Goal: Information Seeking & Learning: Learn about a topic

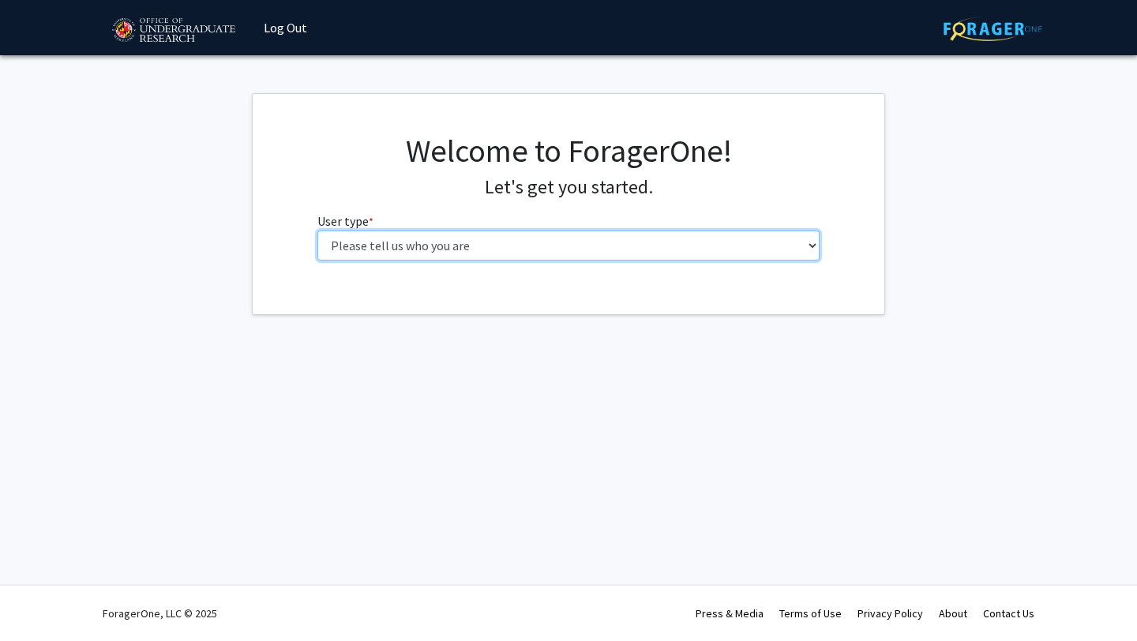
click at [517, 244] on select "Please tell us who you are Undergraduate Student Master's Student Doctoral Cand…" at bounding box center [568, 245] width 503 height 30
select select "1: undergrad"
click at [317, 230] on select "Please tell us who you are Undergraduate Student Master's Student Doctoral Cand…" at bounding box center [568, 245] width 503 height 30
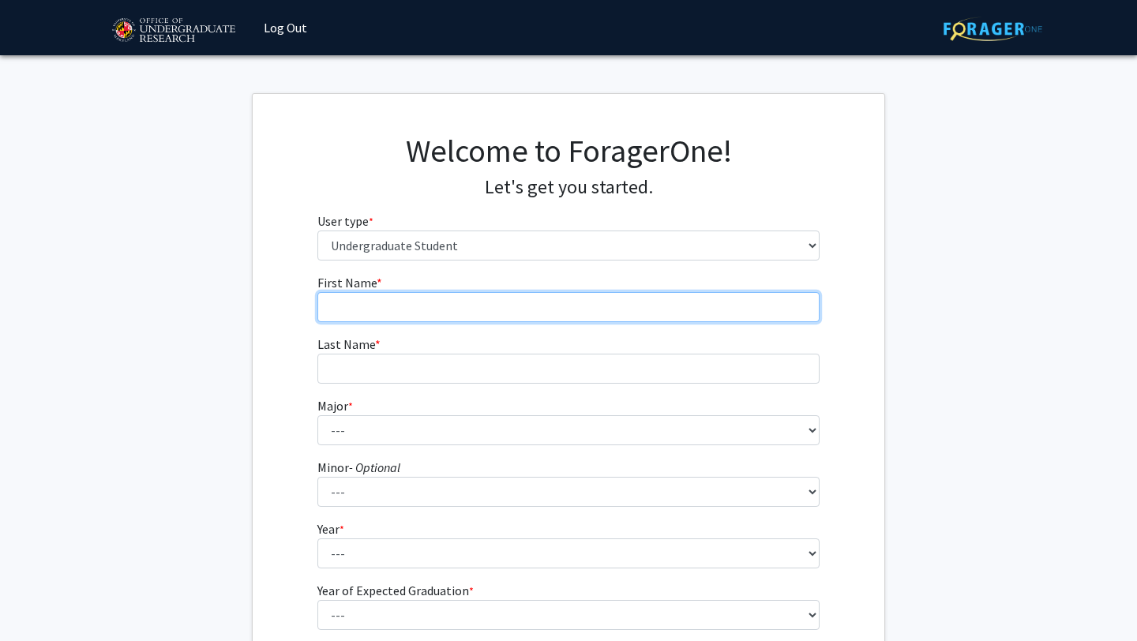
click at [600, 305] on input "First Name * required" at bounding box center [568, 307] width 503 height 30
type input "[PERSON_NAME]"
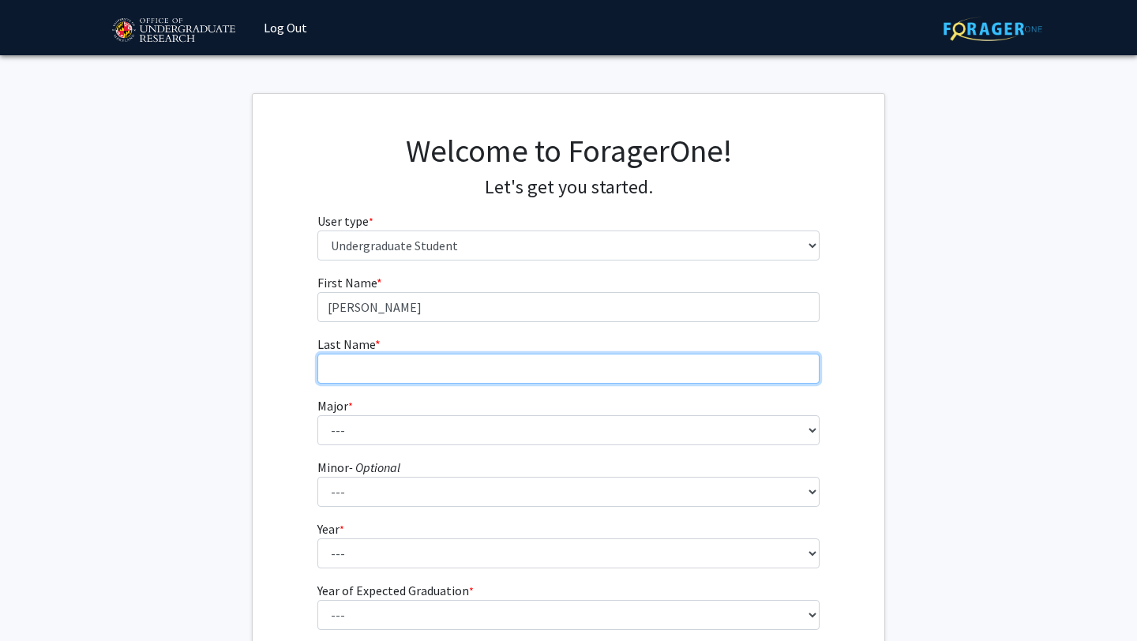
click at [373, 371] on input "Last Name * required" at bounding box center [568, 369] width 503 height 30
type input "[PERSON_NAME]"
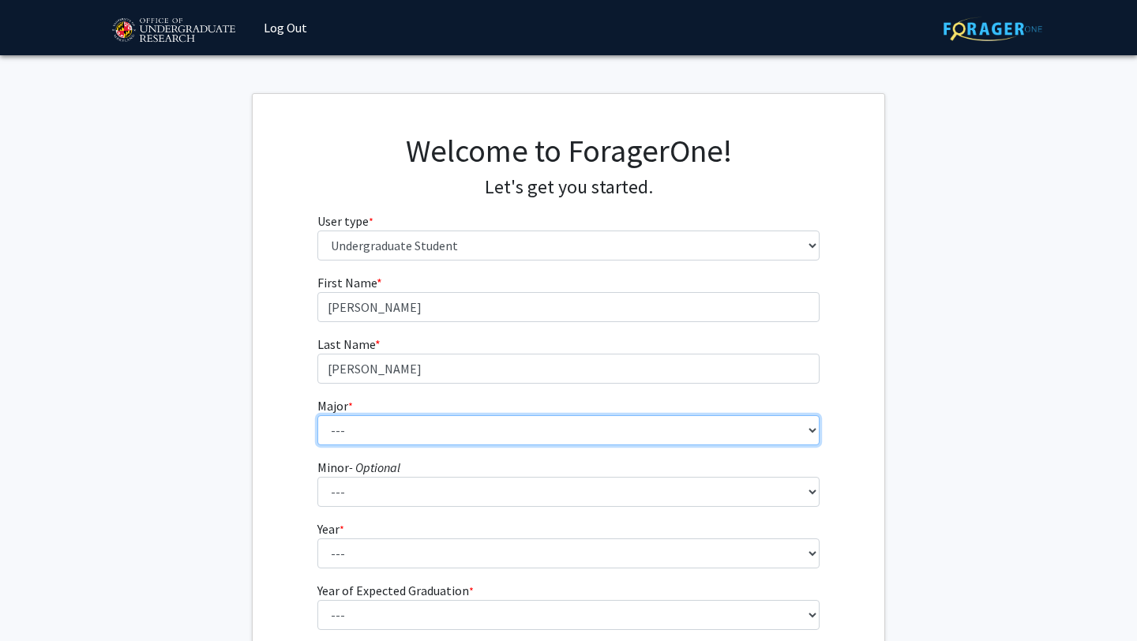
click at [346, 425] on select "--- Accounting Aerospace Engineering African American and Africana Studies Agri…" at bounding box center [568, 430] width 503 height 30
select select "28: 2329"
click at [317, 415] on select "--- Accounting Aerospace Engineering African American and Africana Studies Agri…" at bounding box center [568, 430] width 503 height 30
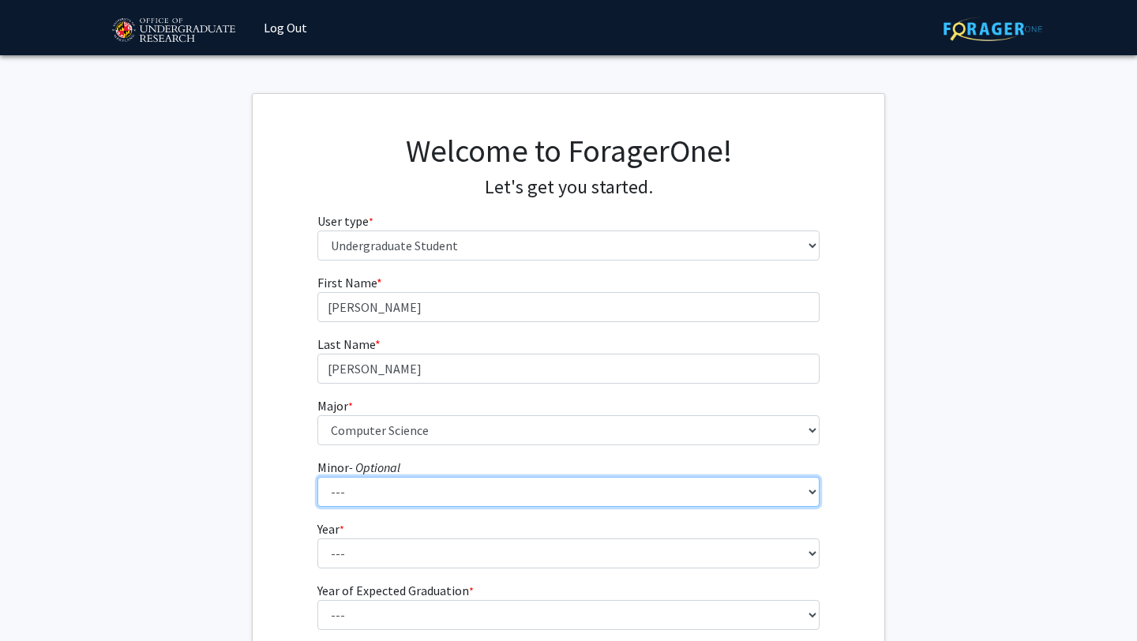
click at [399, 492] on select "--- Actuarial Mathematics Advanced Cybersecurity Experience for Students Africa…" at bounding box center [568, 492] width 503 height 30
select select "34: 1837"
click at [317, 477] on select "--- Actuarial Mathematics Advanced Cybersecurity Experience for Students Africa…" at bounding box center [568, 492] width 503 height 30
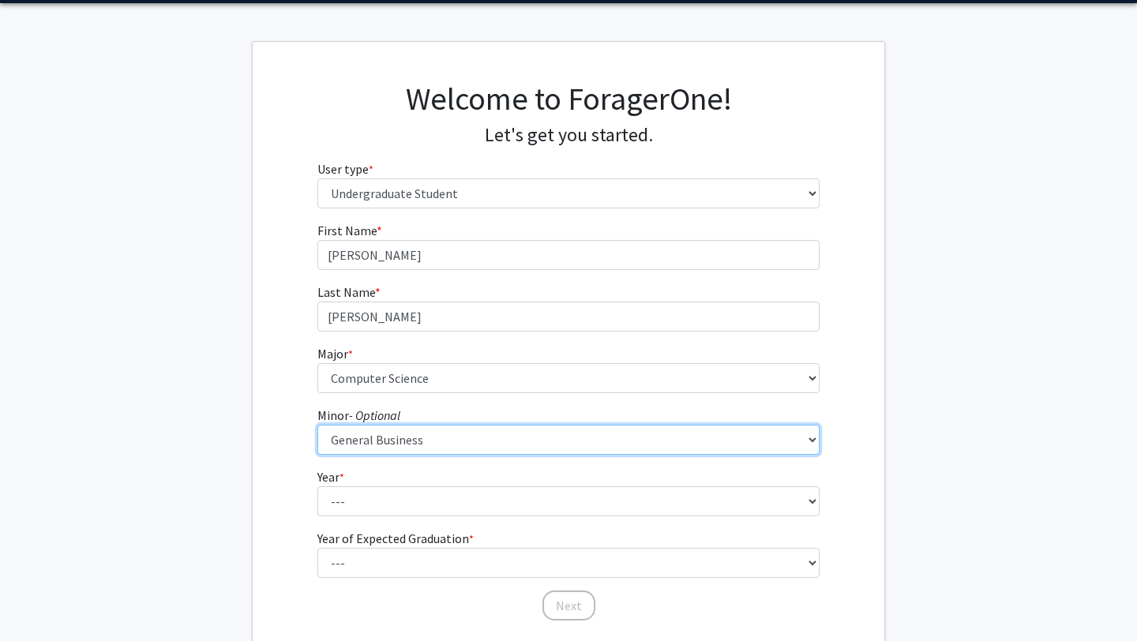
scroll to position [167, 0]
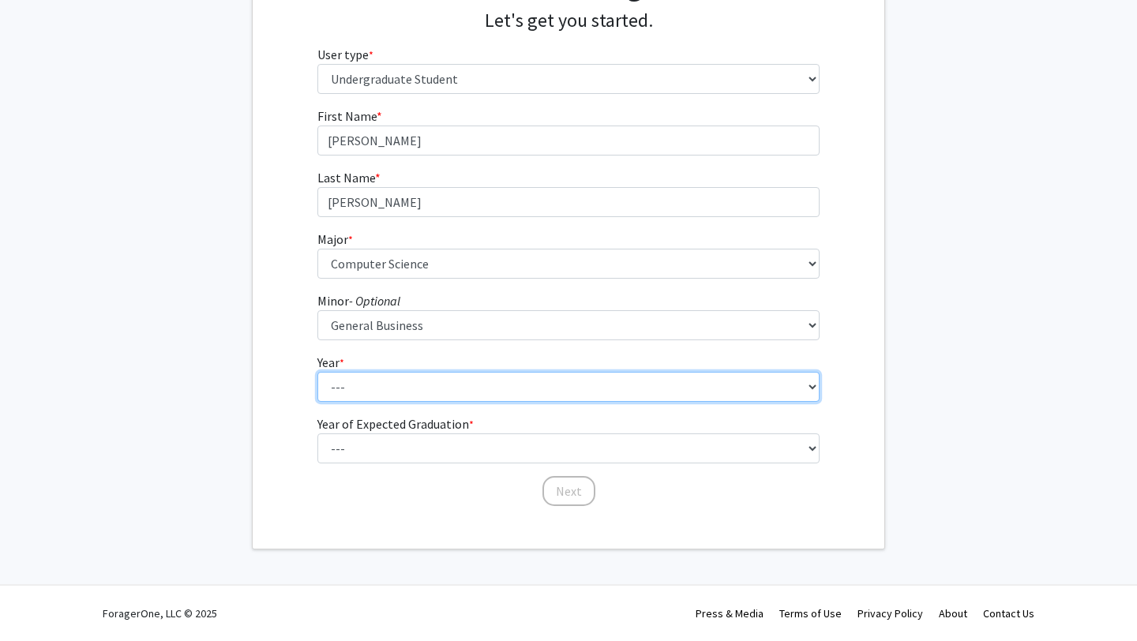
click at [358, 378] on select "--- First-year Sophomore Junior Senior Postbaccalaureate Certificate" at bounding box center [568, 387] width 503 height 30
select select "3: junior"
click at [317, 372] on select "--- First-year Sophomore Junior Senior Postbaccalaureate Certificate" at bounding box center [568, 387] width 503 height 30
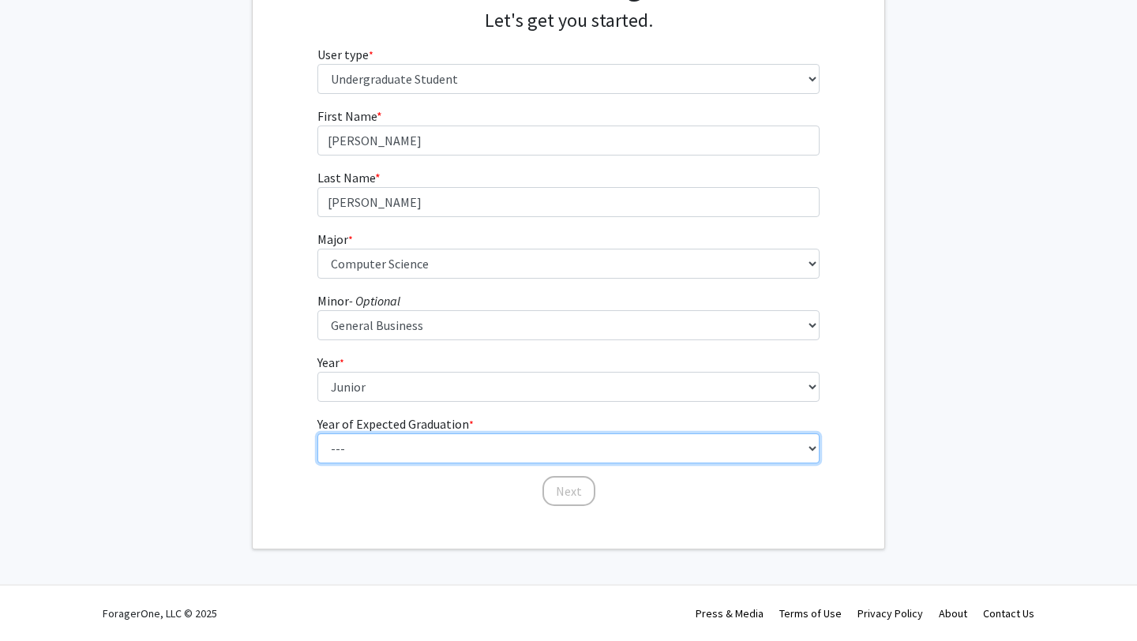
click at [391, 442] on select "--- 2025 2026 2027 2028 2029 2030 2031 2032 2033 2034" at bounding box center [568, 448] width 503 height 30
select select "3: 2027"
click at [317, 433] on select "--- 2025 2026 2027 2028 2029 2030 2031 2032 2033 2034" at bounding box center [568, 448] width 503 height 30
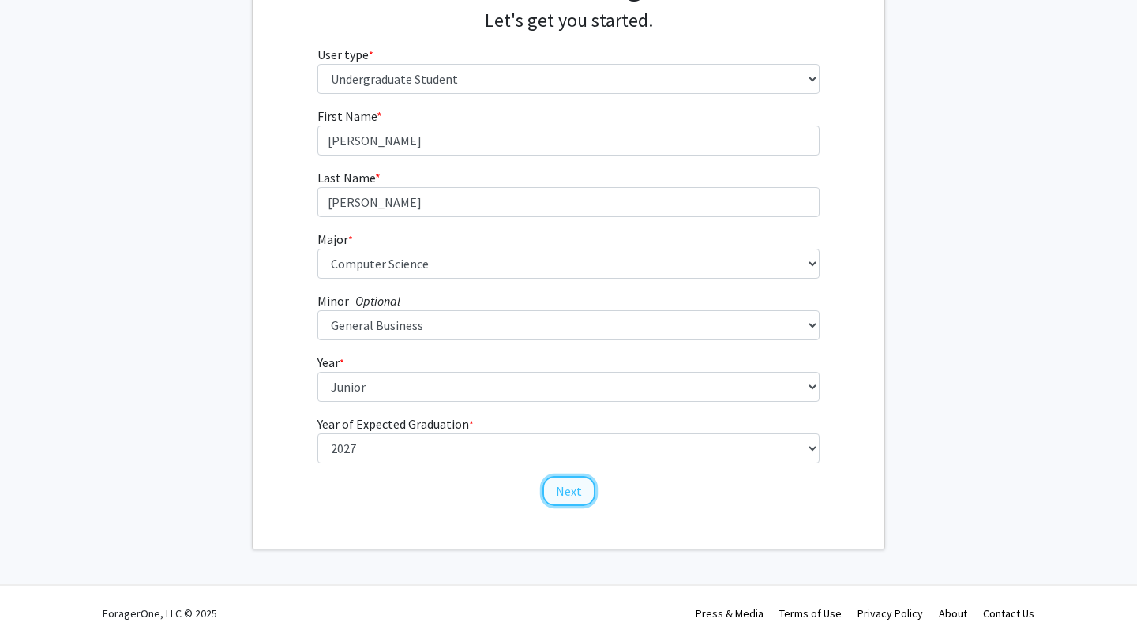
click at [586, 495] on button "Next" at bounding box center [568, 491] width 53 height 30
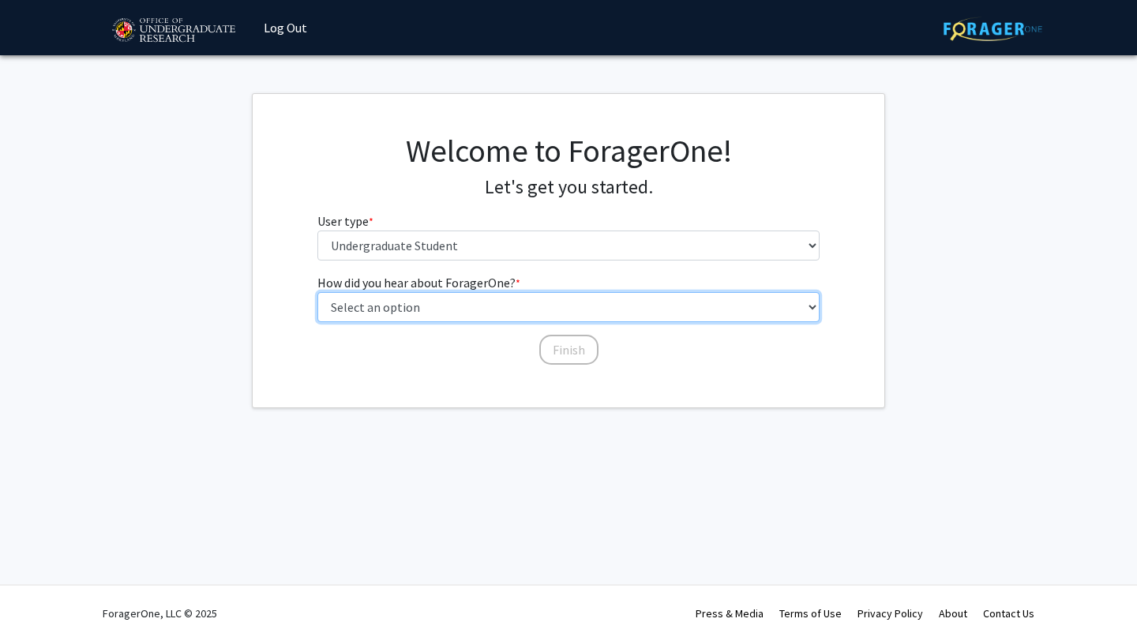
click at [470, 301] on select "Select an option Peer/student recommendation Faculty/staff recommendation Unive…" at bounding box center [568, 307] width 503 height 30
select select "3: university_website"
click at [317, 292] on select "Select an option Peer/student recommendation Faculty/staff recommendation Unive…" at bounding box center [568, 307] width 503 height 30
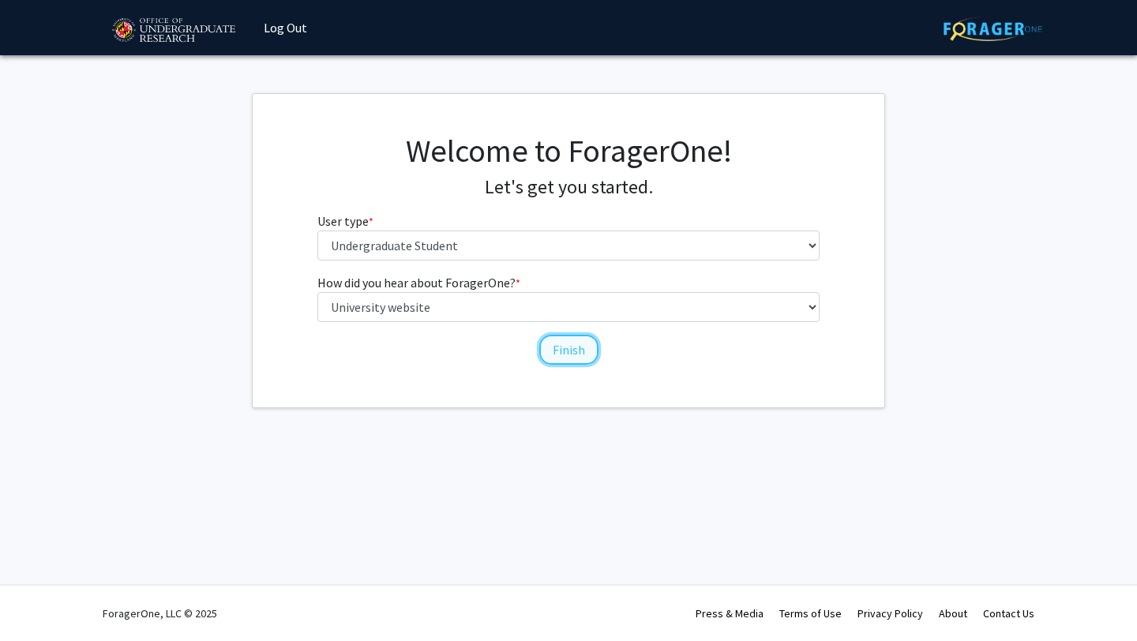
click at [575, 352] on button "Finish" at bounding box center [568, 350] width 59 height 30
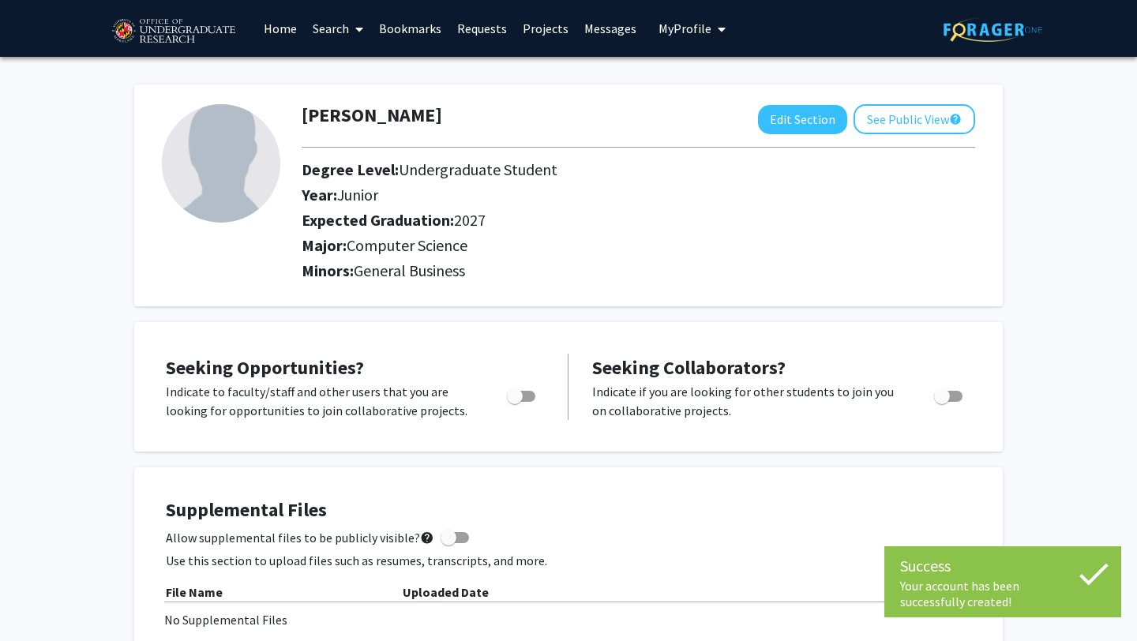
click at [516, 390] on span "Toggle" at bounding box center [515, 396] width 16 height 16
click at [515, 402] on input "Are you actively seeking opportunities?" at bounding box center [514, 402] width 1 height 1
checkbox input "true"
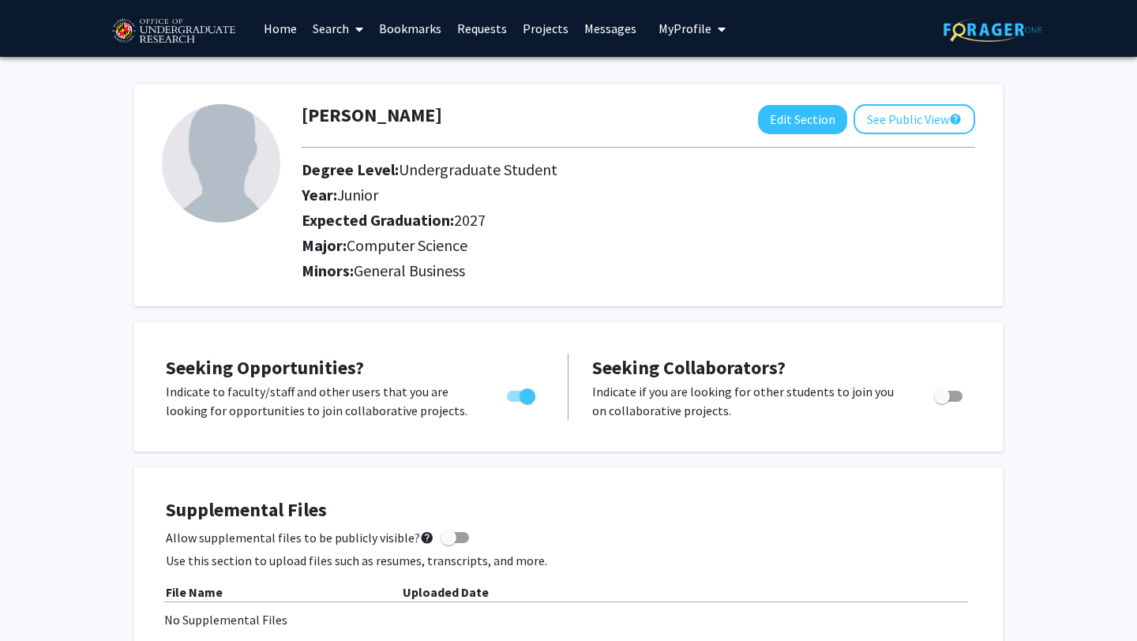
click at [340, 21] on link "Search" at bounding box center [338, 28] width 66 height 55
click at [274, 28] on link "Home" at bounding box center [280, 28] width 49 height 55
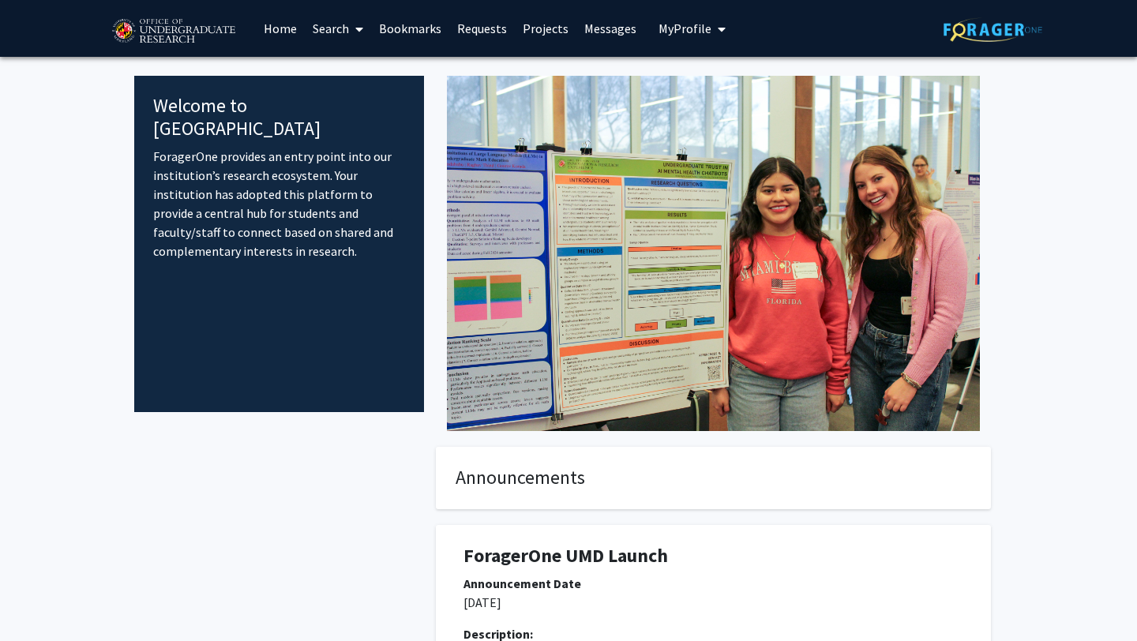
click at [541, 30] on link "Projects" at bounding box center [546, 28] width 62 height 55
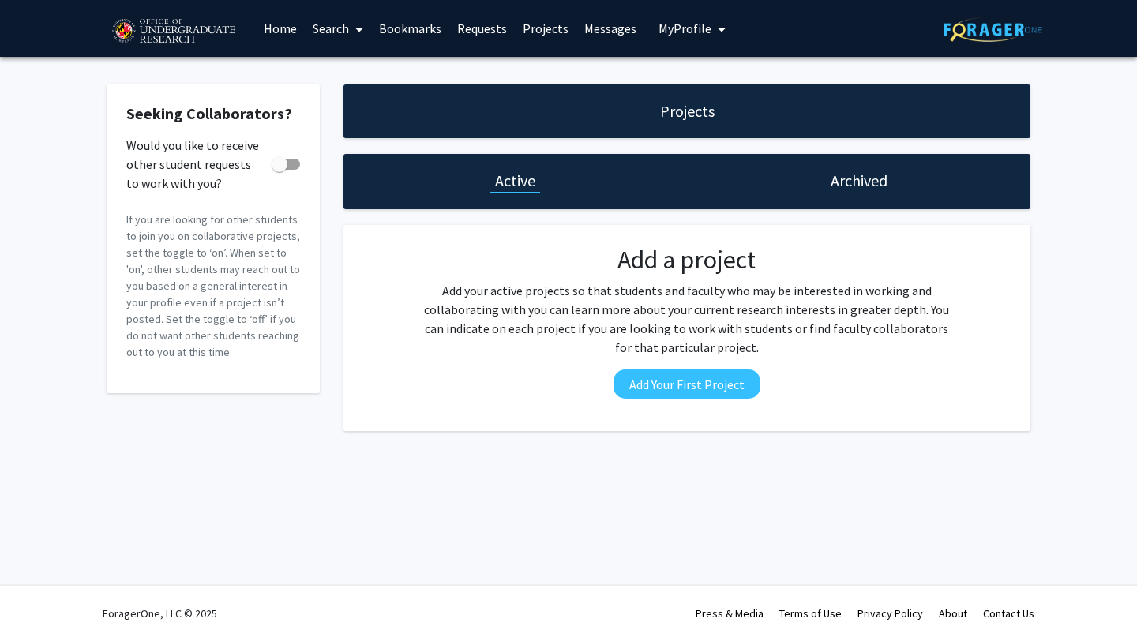
click at [475, 32] on link "Requests" at bounding box center [482, 28] width 66 height 55
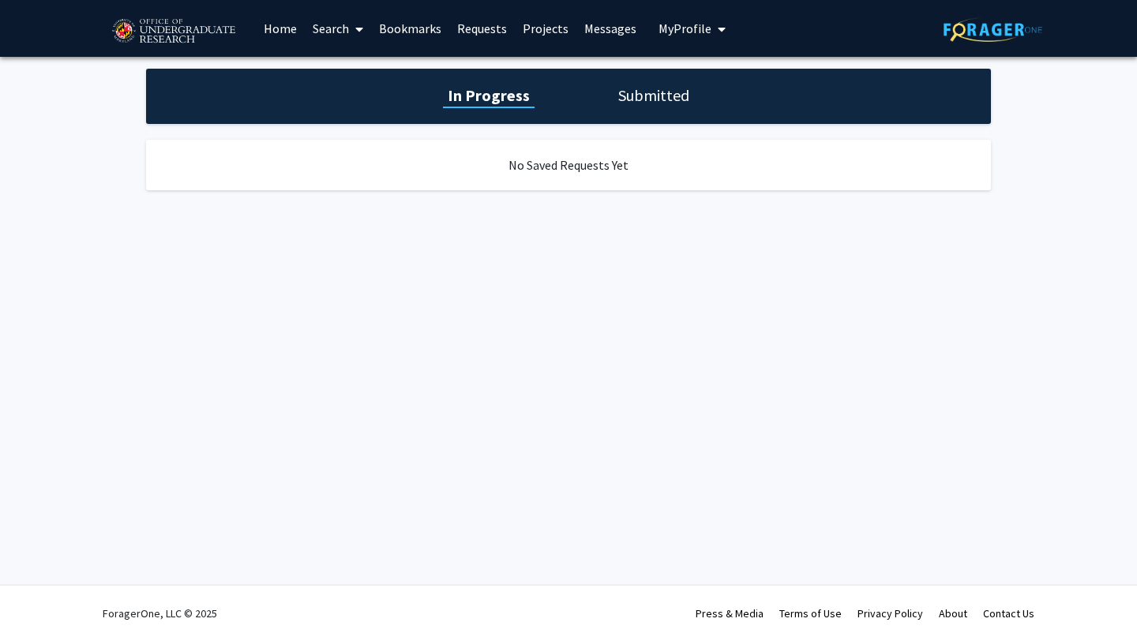
click at [410, 30] on link "Bookmarks" at bounding box center [410, 28] width 78 height 55
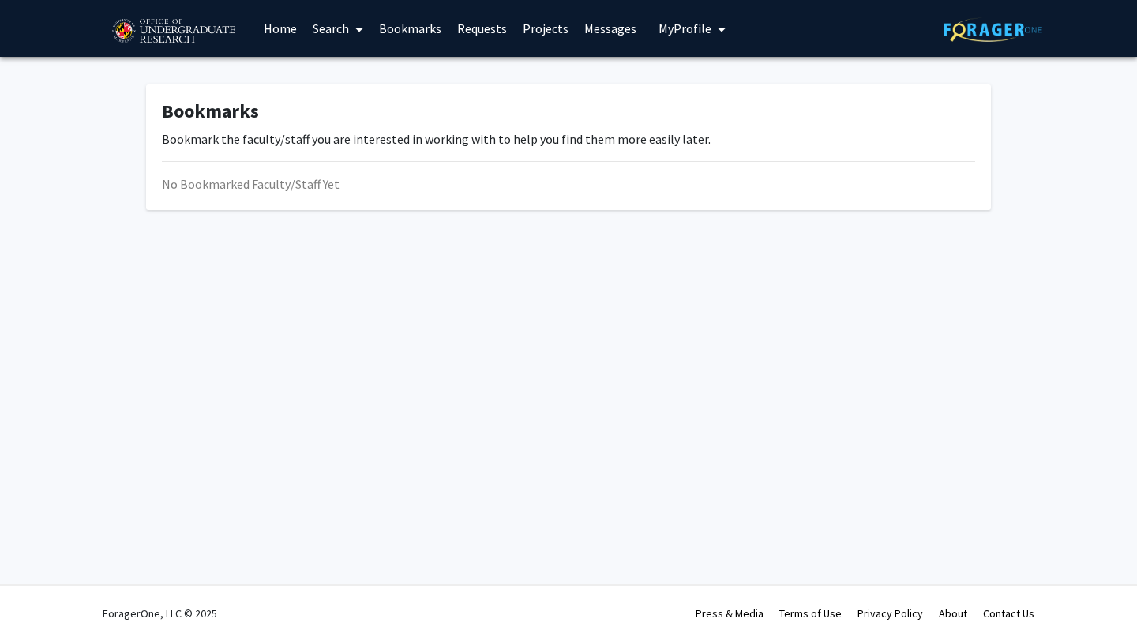
click at [711, 23] on span "My profile dropdown to access profile and logout" at bounding box center [718, 29] width 14 height 55
click at [327, 32] on link "Search" at bounding box center [338, 28] width 66 height 55
click at [345, 72] on span "Faculty/Staff" at bounding box center [363, 73] width 116 height 32
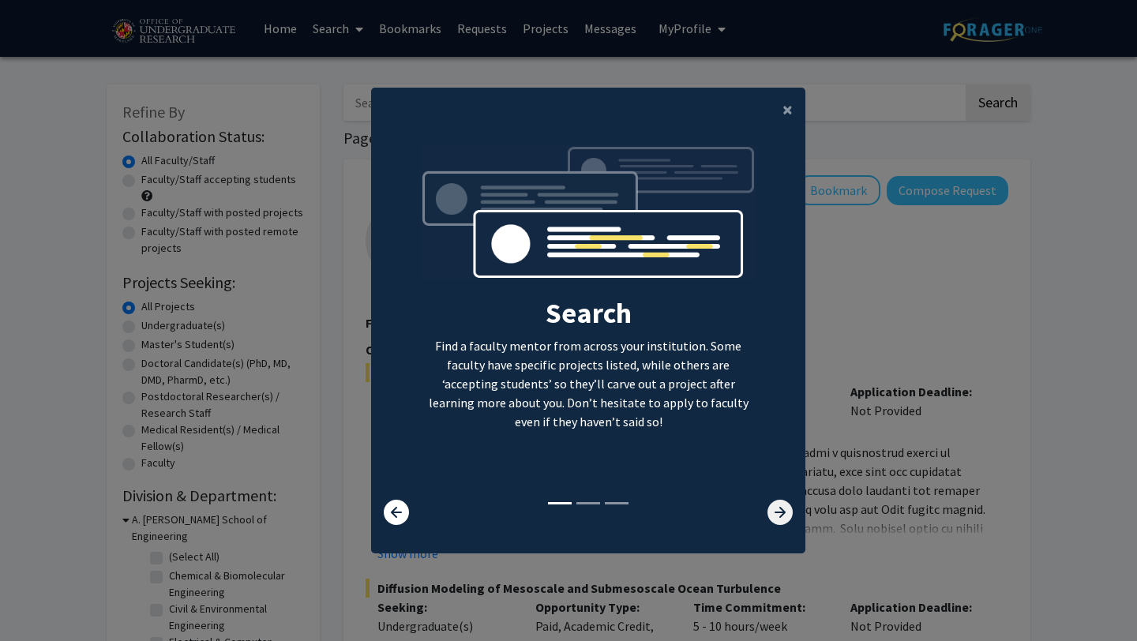
click at [767, 510] on icon at bounding box center [779, 512] width 25 height 25
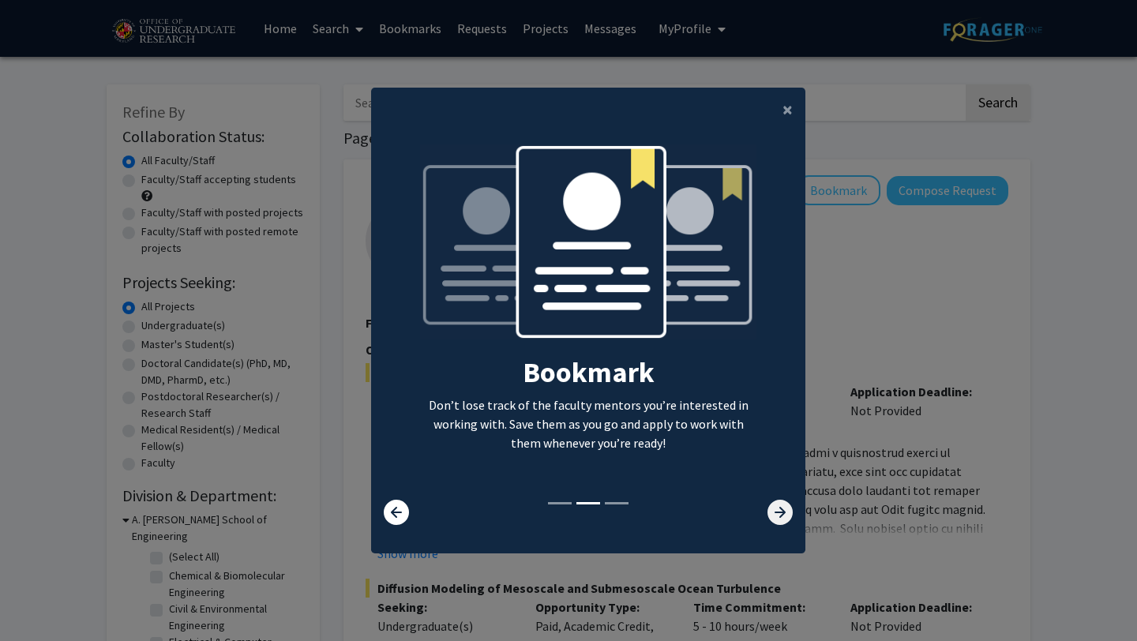
click at [768, 510] on icon at bounding box center [779, 512] width 25 height 25
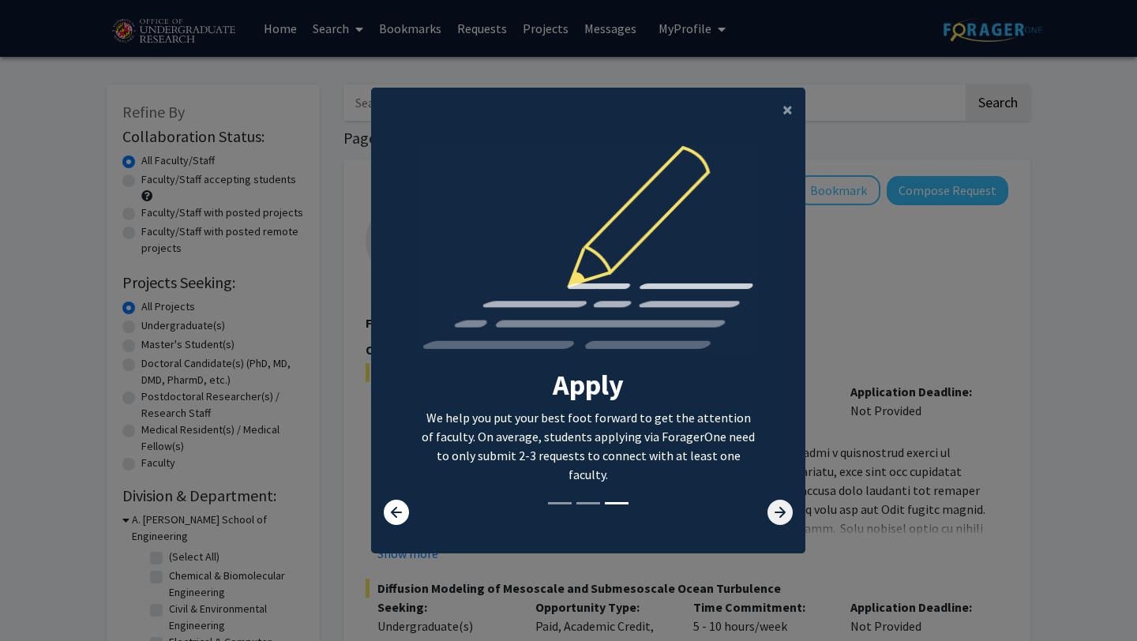
click at [768, 510] on icon at bounding box center [779, 512] width 25 height 25
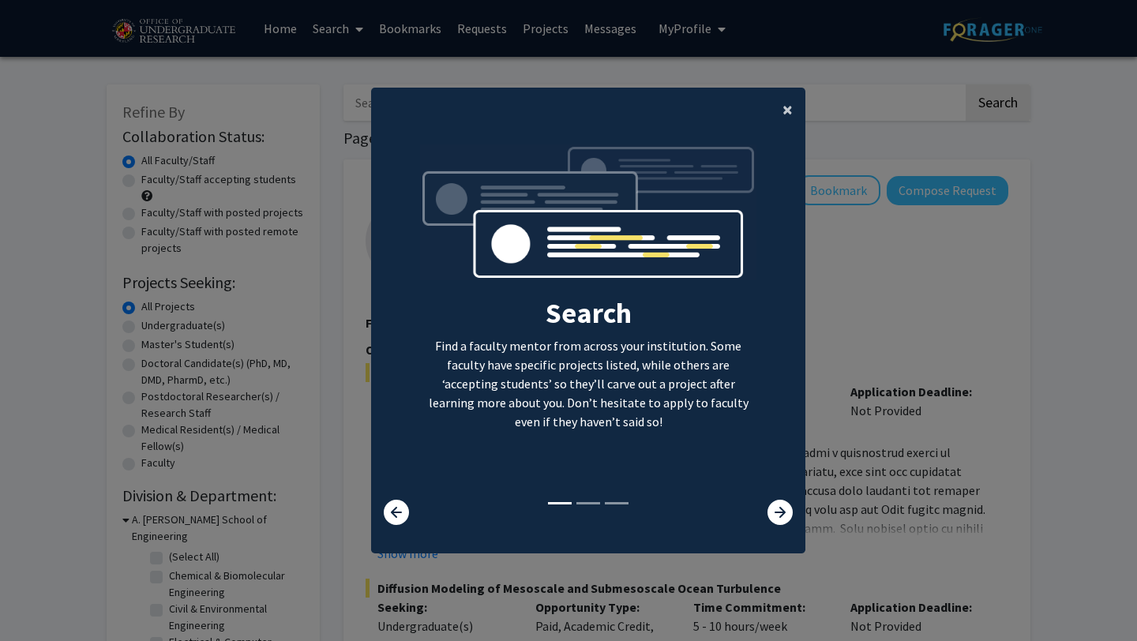
click at [785, 110] on span "×" at bounding box center [787, 109] width 10 height 24
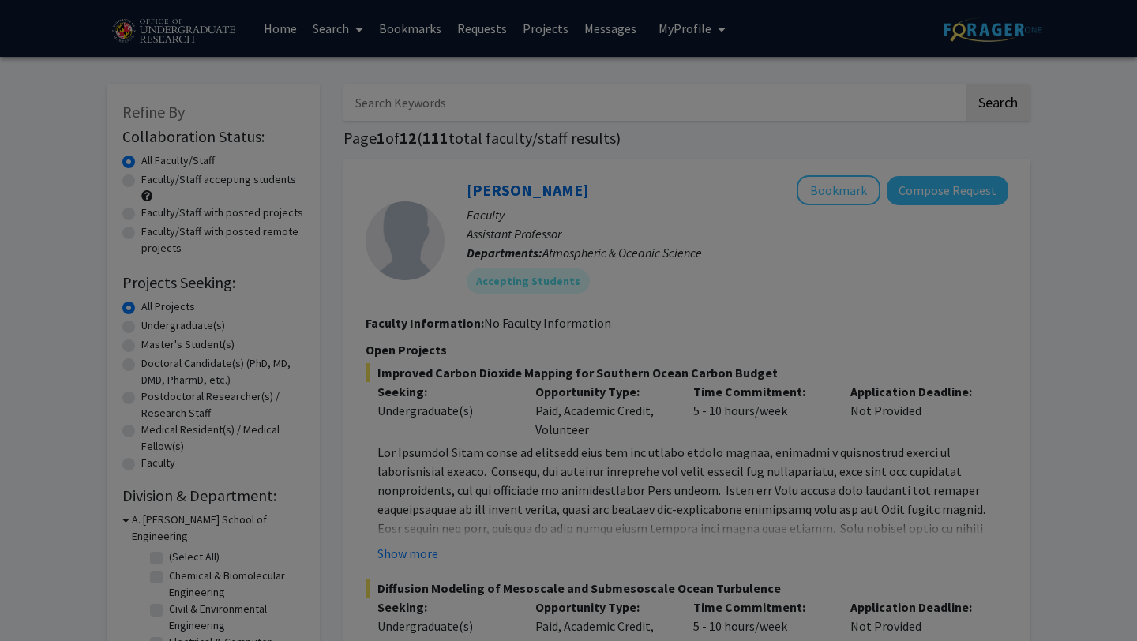
click at [788, 110] on div "Search Find a faculty mentor from across your institution. Some faculty have sp…" at bounding box center [588, 172] width 433 height 355
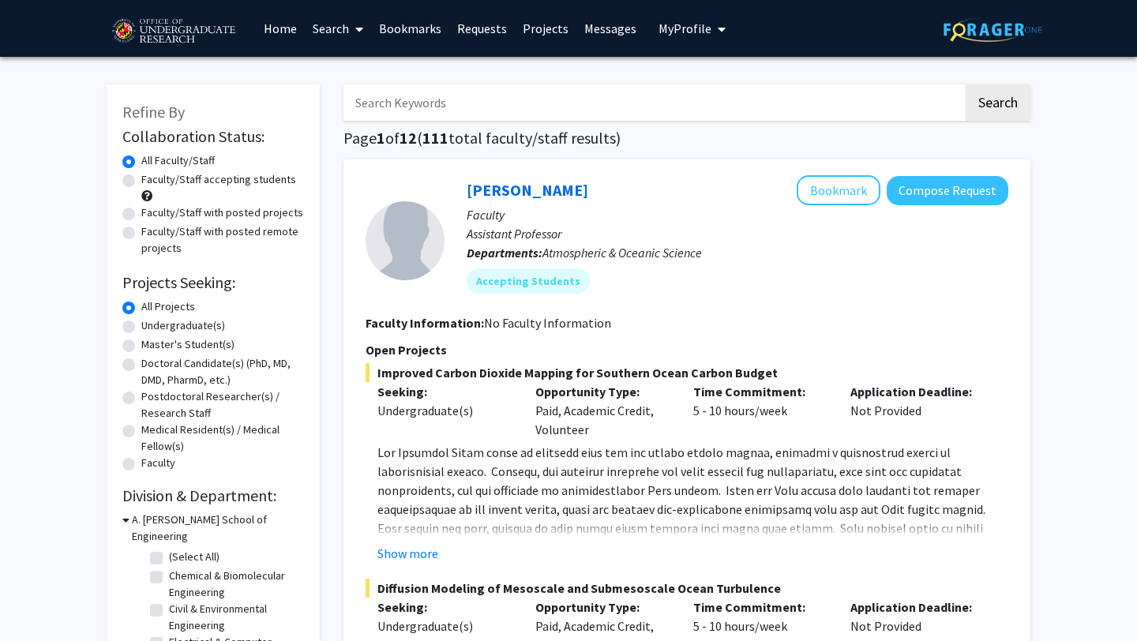
click at [232, 180] on label "Faculty/Staff accepting students" at bounding box center [218, 179] width 155 height 17
click at [152, 180] on input "Faculty/Staff accepting students" at bounding box center [146, 176] width 10 height 10
radio input "true"
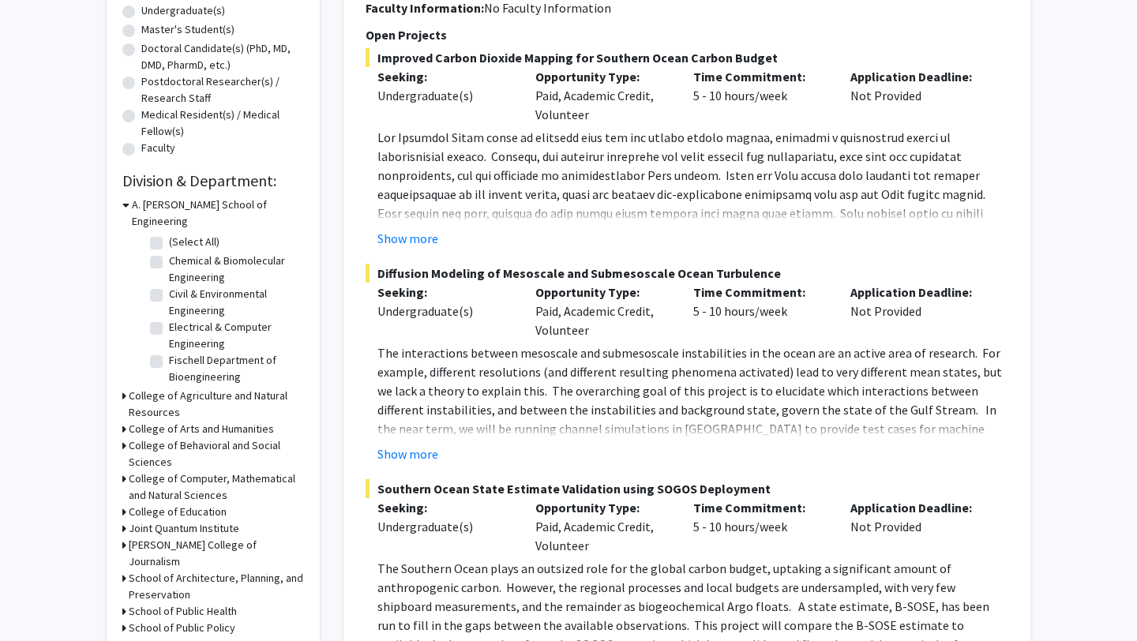
scroll to position [320, 0]
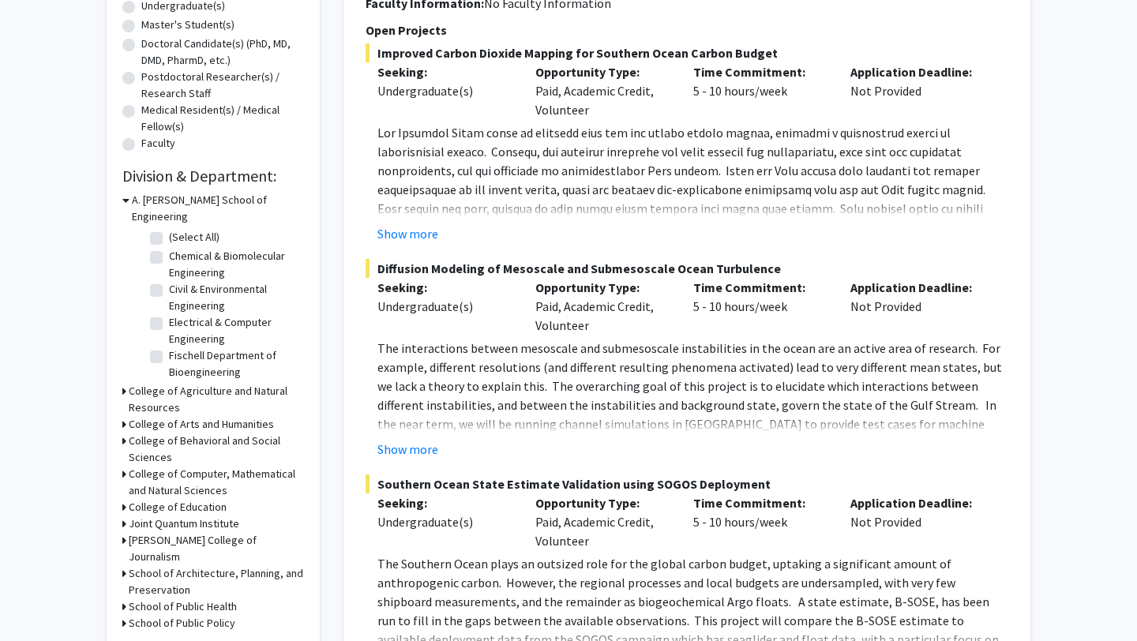
click at [163, 466] on h3 "College of Computer, Mathematical and Natural Sciences" at bounding box center [216, 482] width 175 height 33
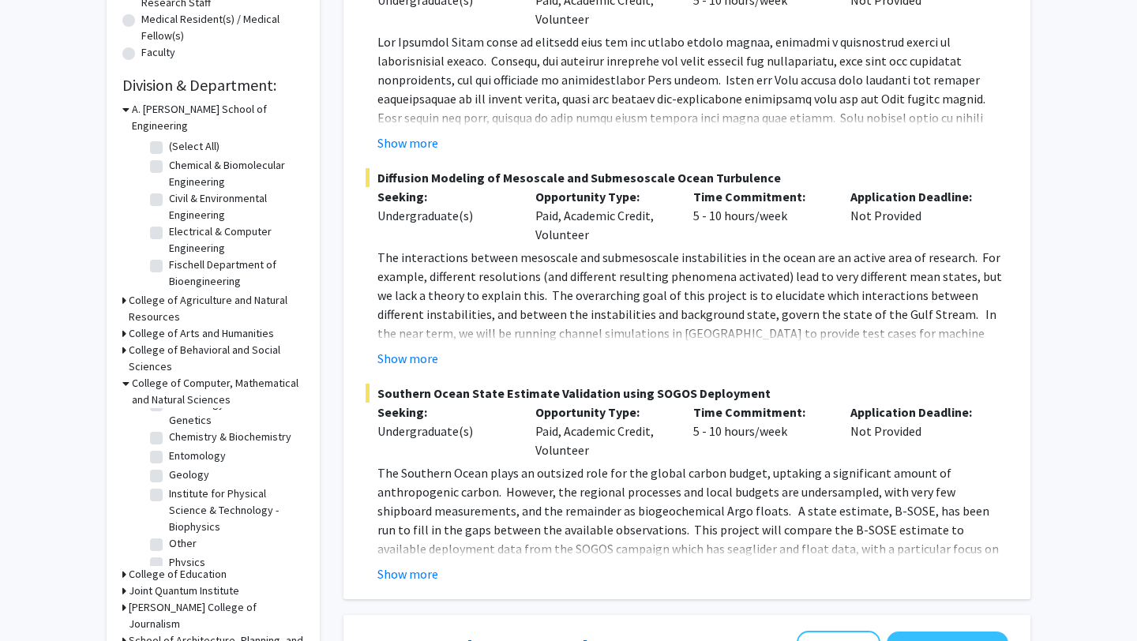
scroll to position [118, 0]
click at [159, 375] on h3 "College of Computer, Mathematical and Natural Sciences" at bounding box center [218, 391] width 172 height 33
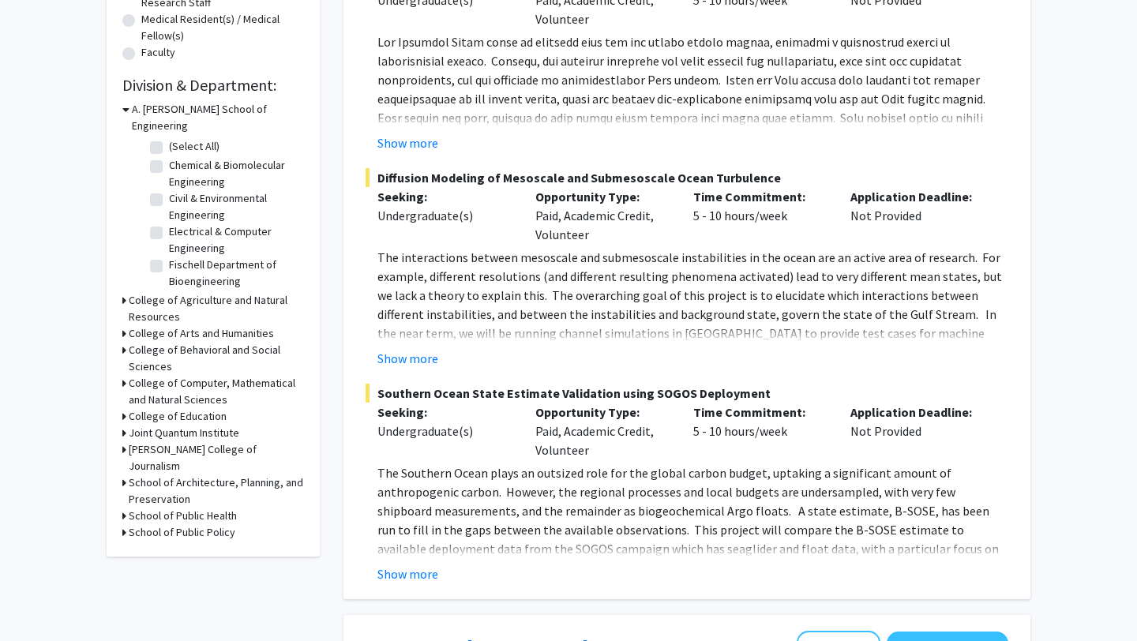
click at [159, 425] on h3 "Joint Quantum Institute" at bounding box center [184, 433] width 110 height 17
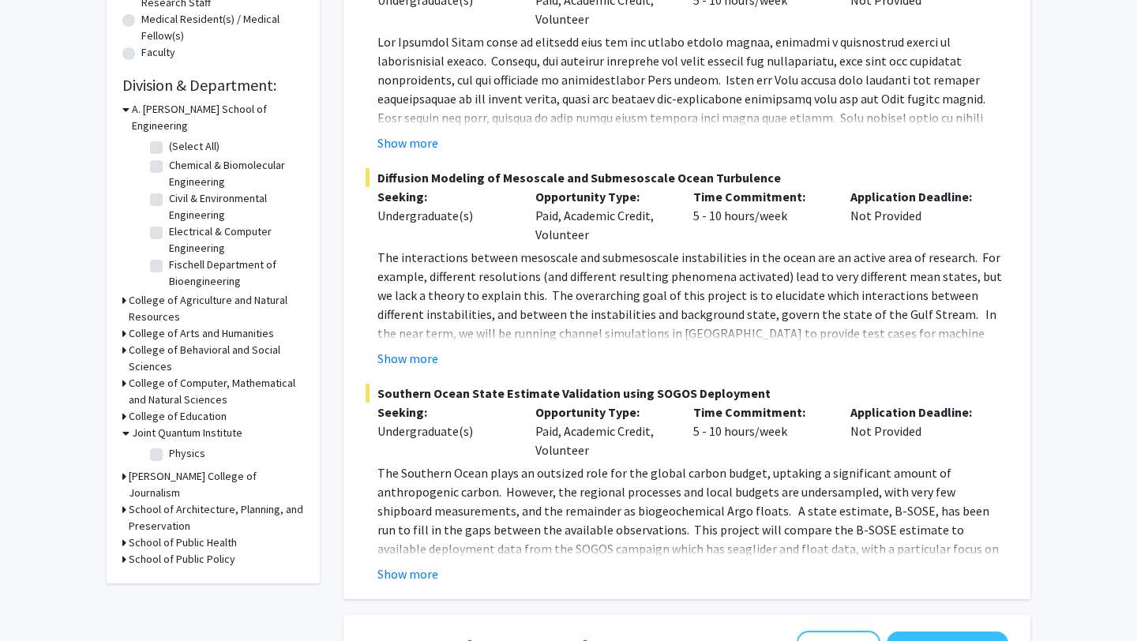
click at [159, 425] on h3 "Joint Quantum Institute" at bounding box center [187, 433] width 110 height 17
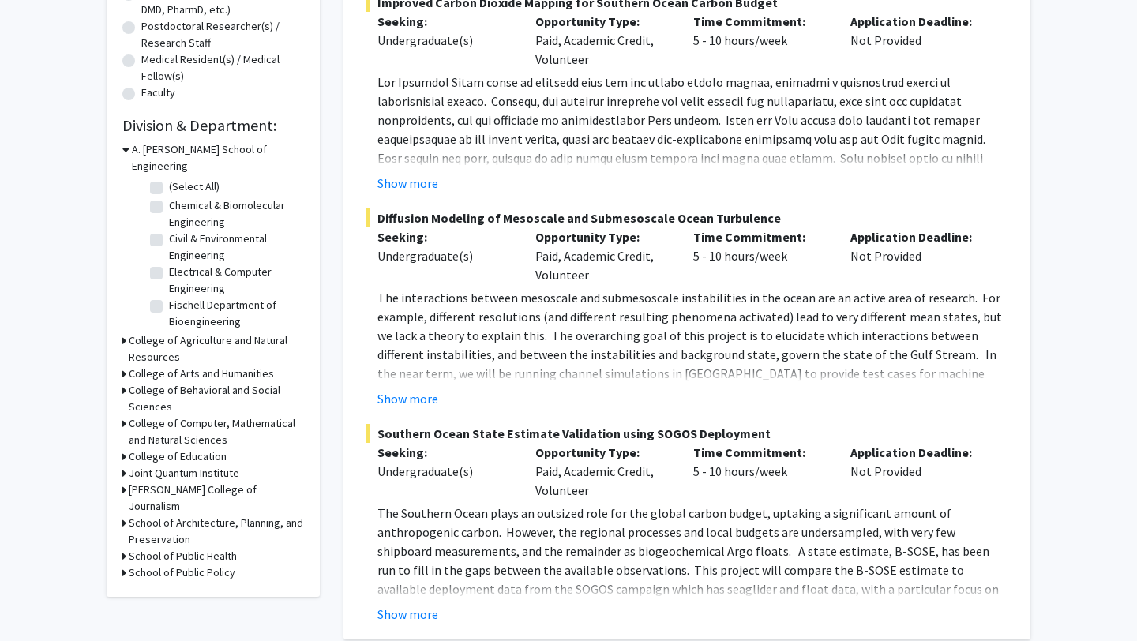
scroll to position [332, 0]
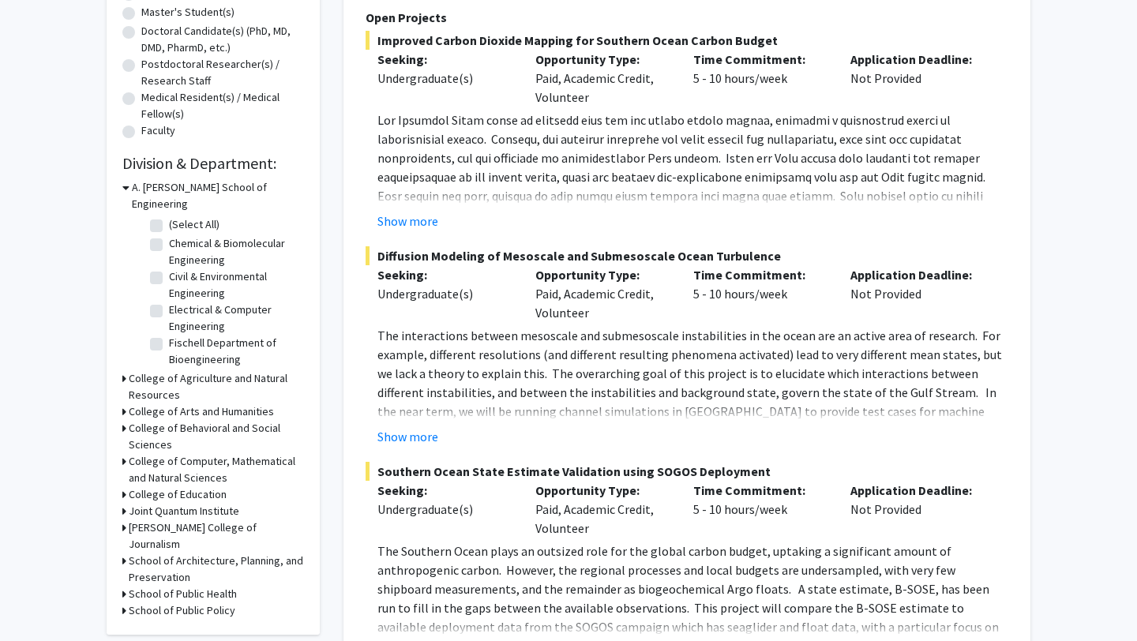
click at [179, 179] on h3 "A. [PERSON_NAME] School of Engineering" at bounding box center [218, 195] width 172 height 33
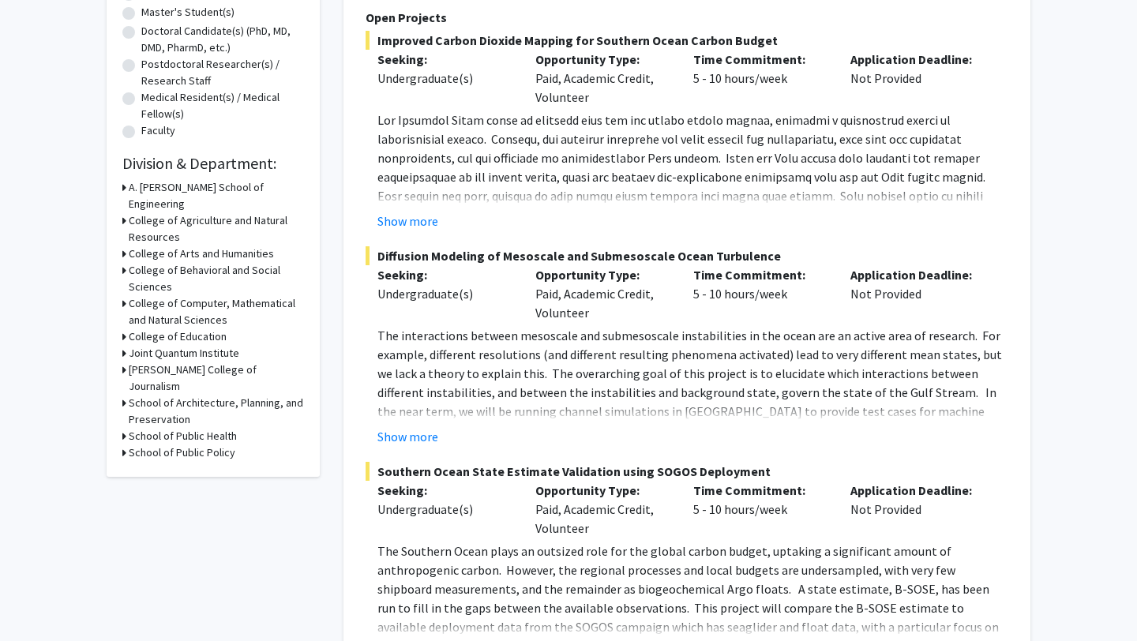
click at [184, 295] on h3 "College of Computer, Mathematical and Natural Sciences" at bounding box center [216, 311] width 175 height 33
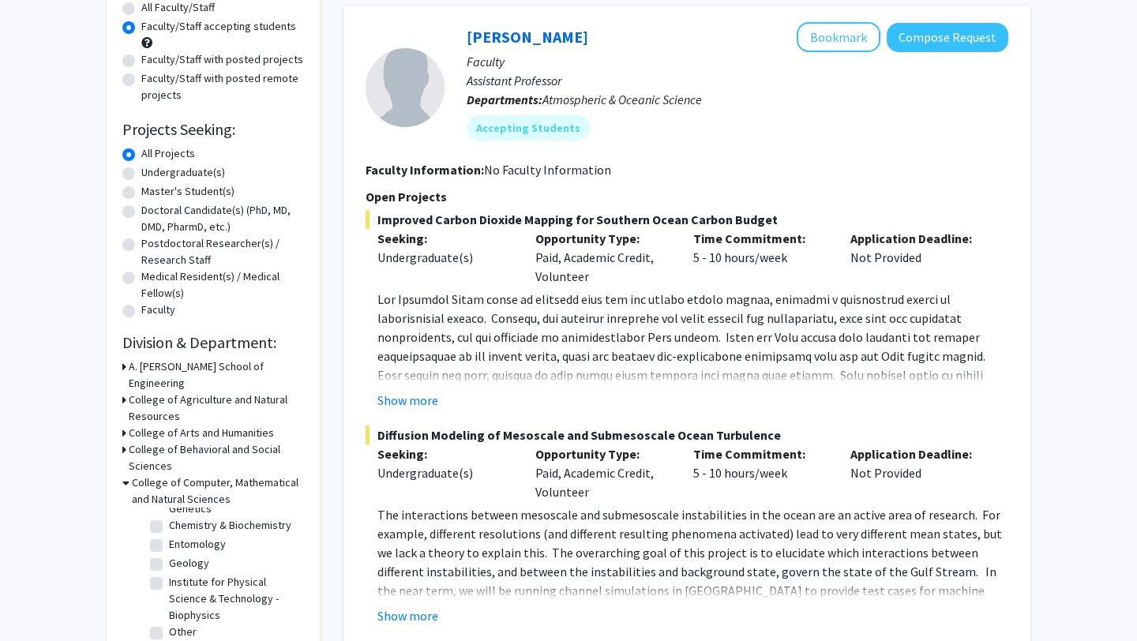
scroll to position [0, 0]
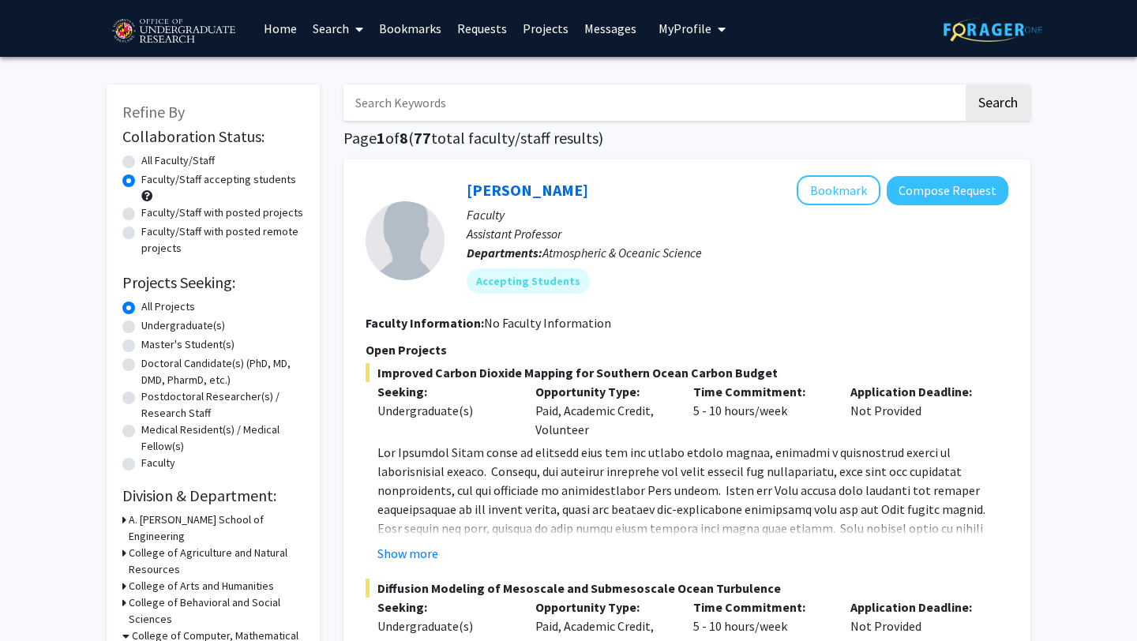
click at [451, 110] on input "Search Keywords" at bounding box center [653, 102] width 620 height 36
type input "computer science"
click at [965, 84] on button "Search" at bounding box center [997, 102] width 65 height 36
radio input "true"
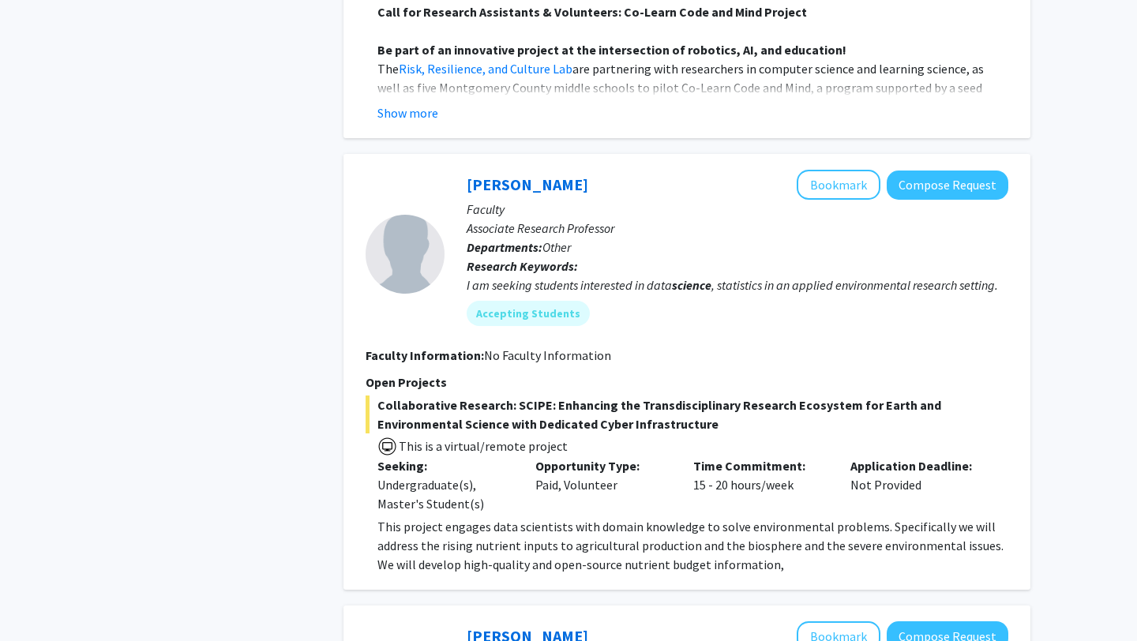
scroll to position [2331, 0]
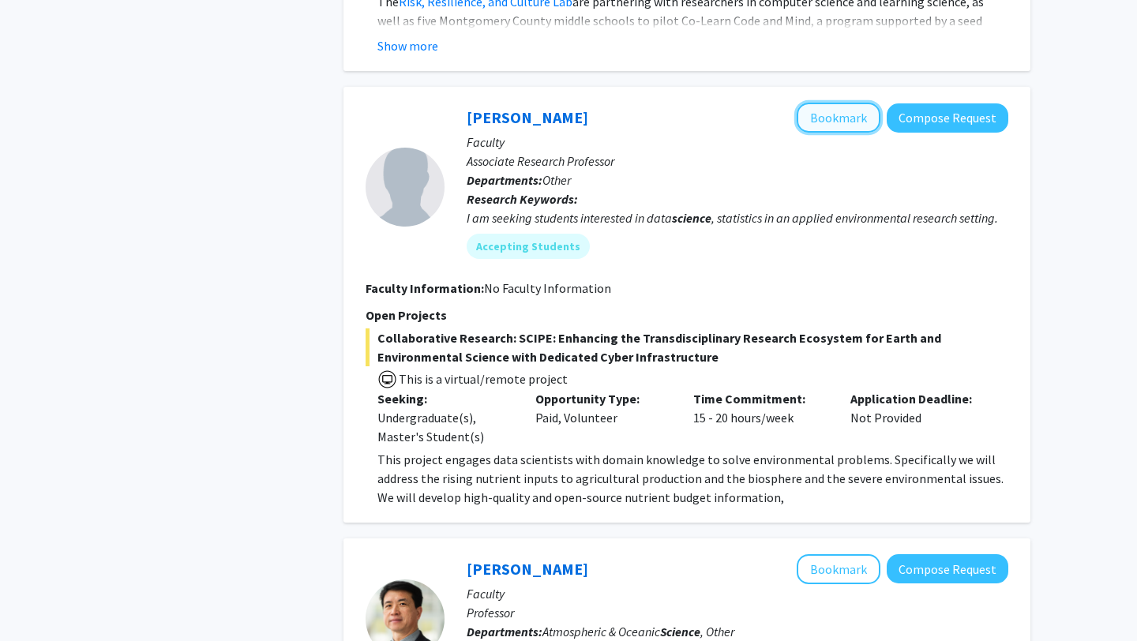
click at [836, 127] on button "Bookmark" at bounding box center [838, 118] width 84 height 30
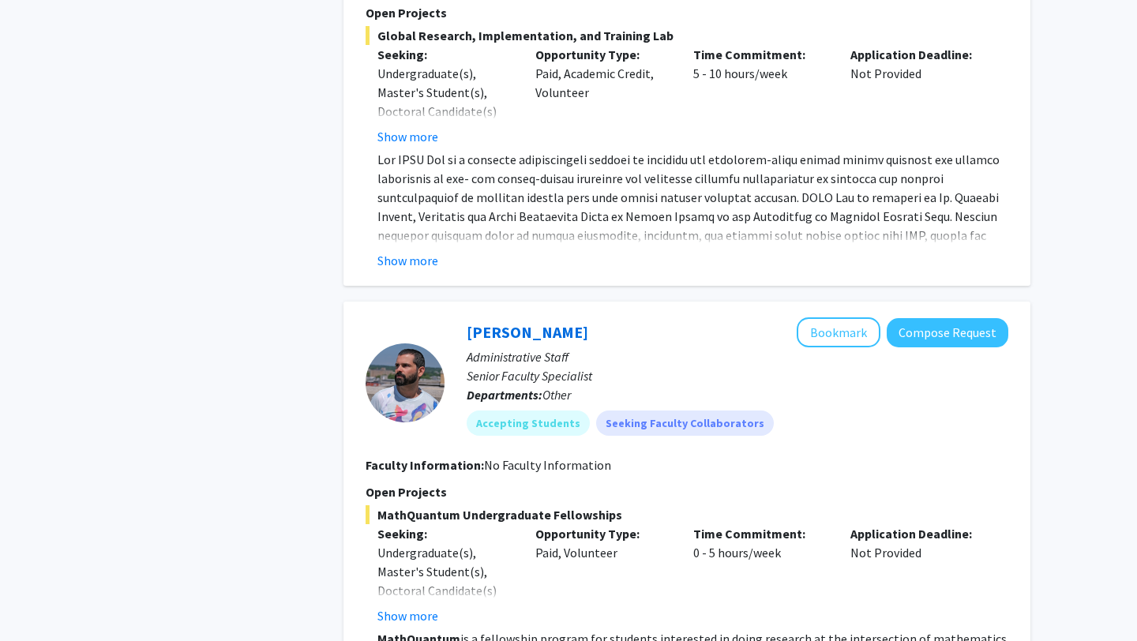
scroll to position [0, 0]
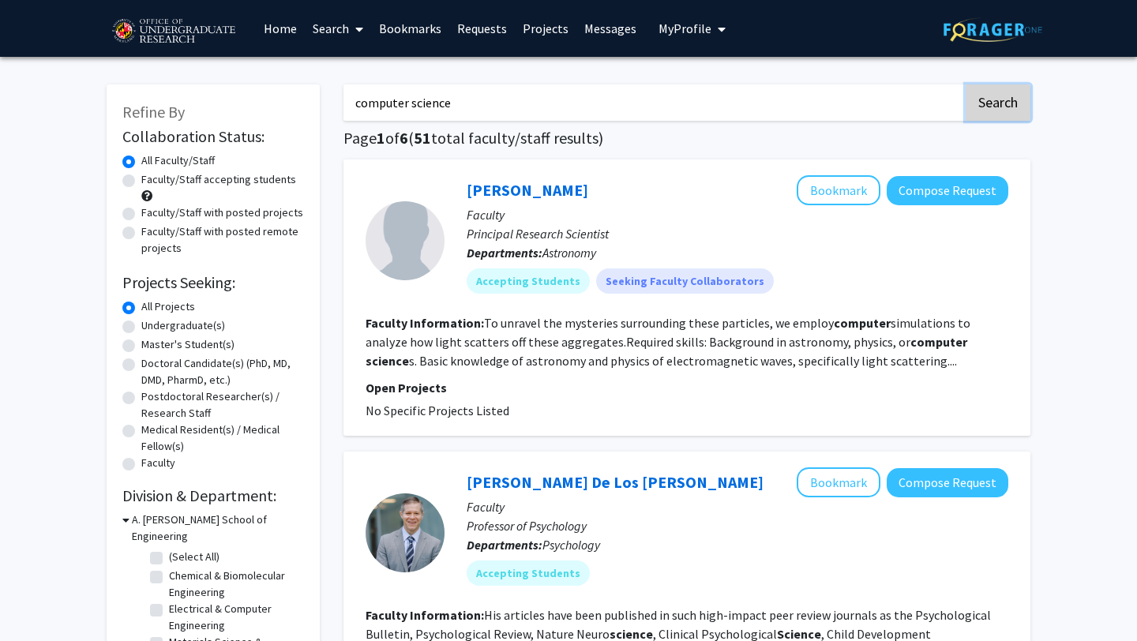
click at [994, 100] on button "Search" at bounding box center [997, 102] width 65 height 36
click at [223, 189] on div "Faculty/Staff accepting students" at bounding box center [213, 187] width 182 height 33
click at [141, 183] on label "Faculty/Staff accepting students" at bounding box center [218, 179] width 155 height 17
click at [141, 182] on input "Faculty/Staff accepting students" at bounding box center [146, 176] width 10 height 10
radio input "true"
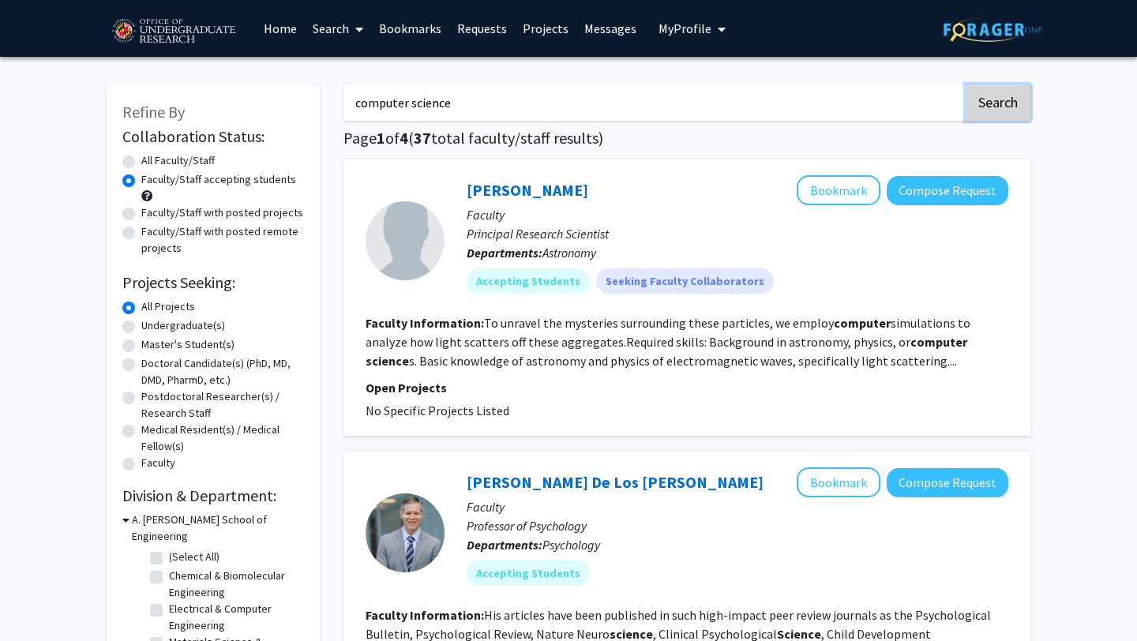
click at [1011, 113] on button "Search" at bounding box center [997, 102] width 65 height 36
radio input "true"
click at [141, 178] on label "Faculty/Staff accepting students" at bounding box center [218, 179] width 155 height 17
click at [141, 178] on input "Faculty/Staff accepting students" at bounding box center [146, 176] width 10 height 10
radio input "true"
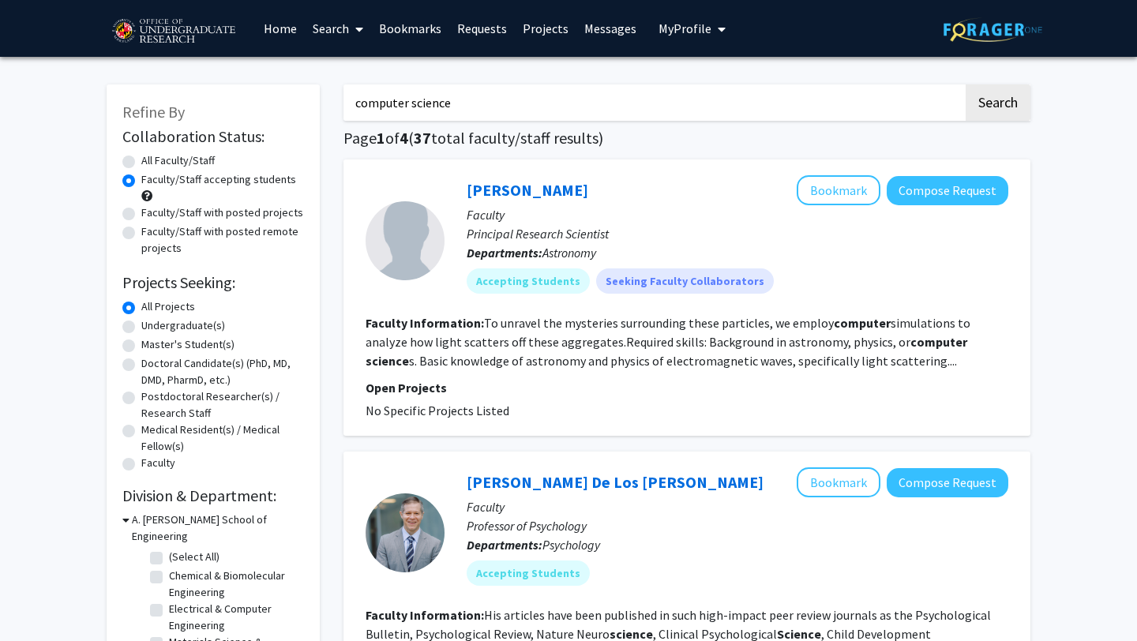
click at [129, 333] on div "Undergraduate(s)" at bounding box center [213, 326] width 182 height 19
click at [141, 327] on label "Undergraduate(s)" at bounding box center [183, 325] width 84 height 17
click at [141, 327] on input "Undergraduate(s)" at bounding box center [146, 322] width 10 height 10
radio input "true"
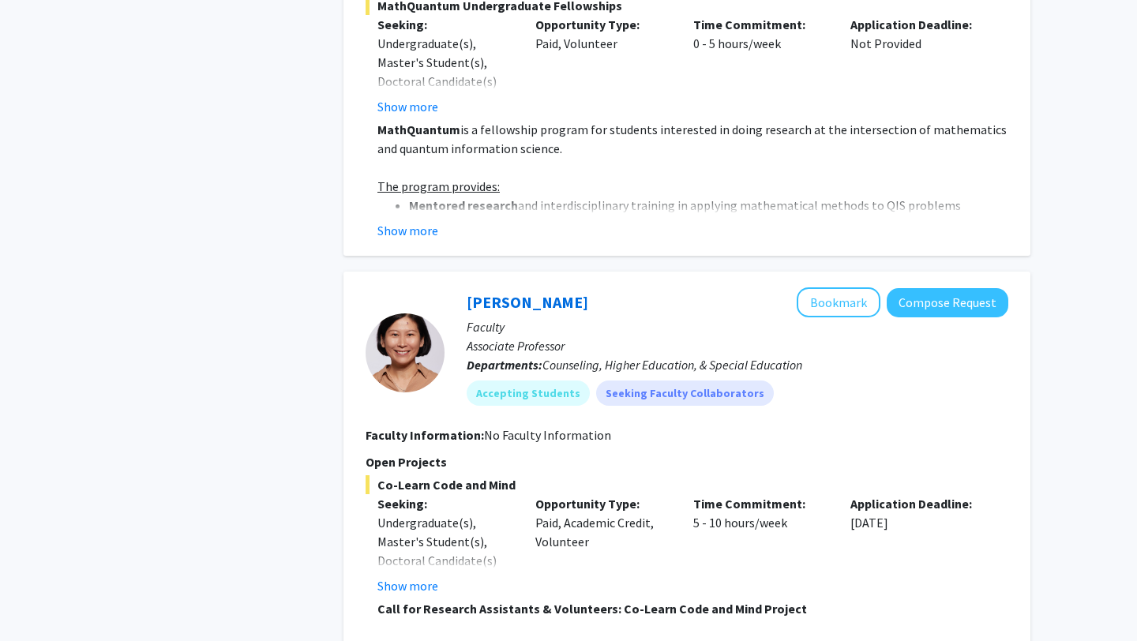
scroll to position [1358, 0]
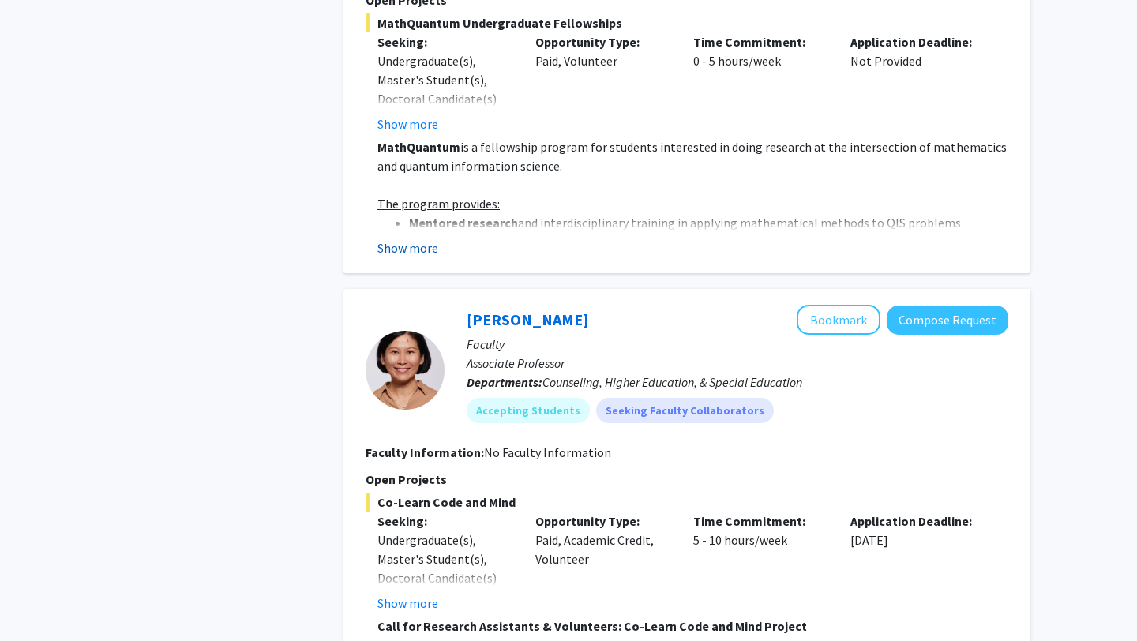
click at [426, 248] on button "Show more" at bounding box center [407, 247] width 61 height 19
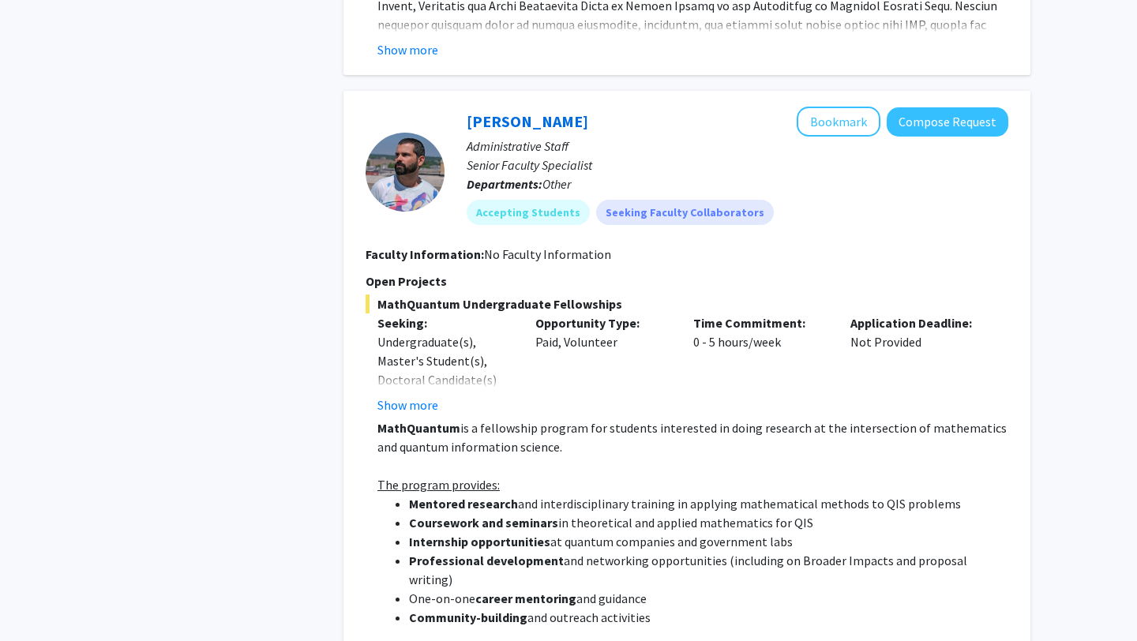
scroll to position [1074, 0]
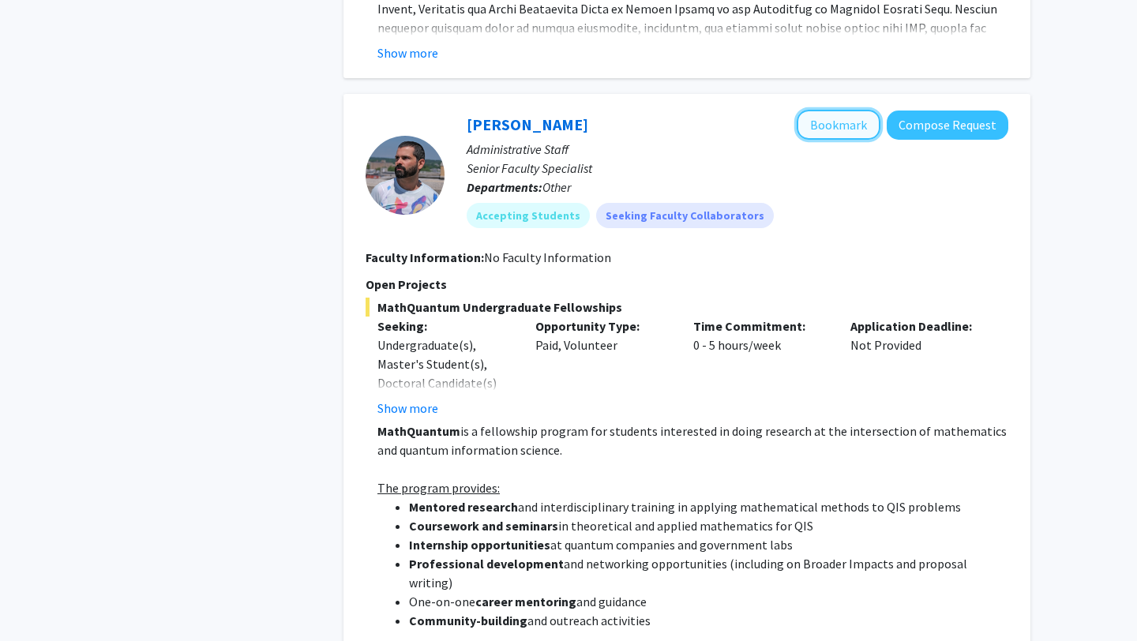
click at [844, 120] on button "Bookmark" at bounding box center [838, 125] width 84 height 30
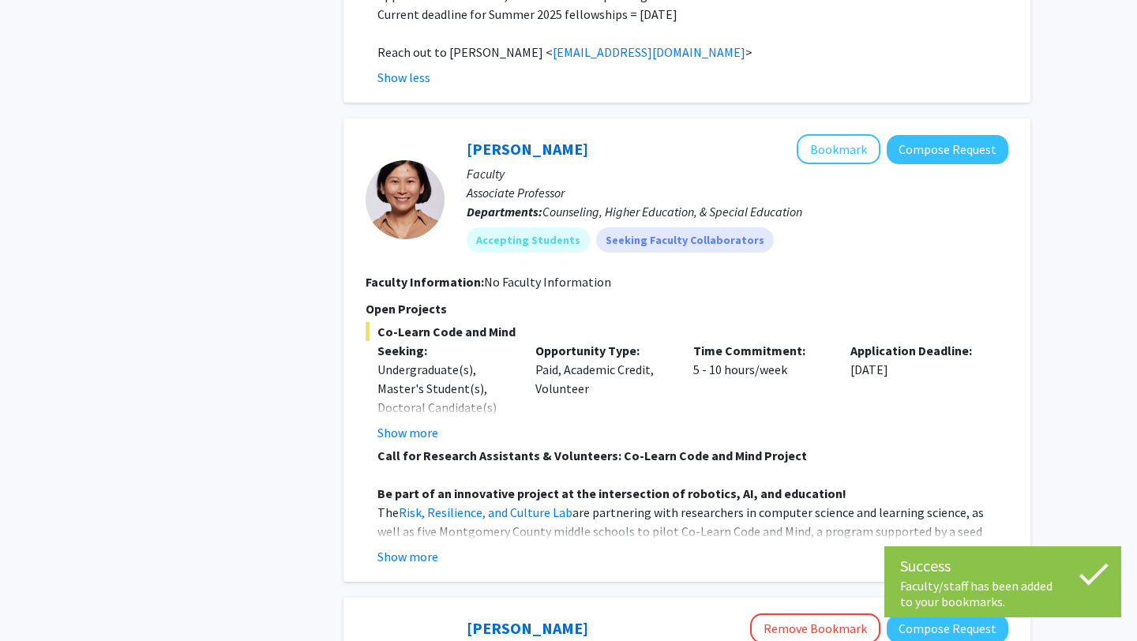
scroll to position [2270, 0]
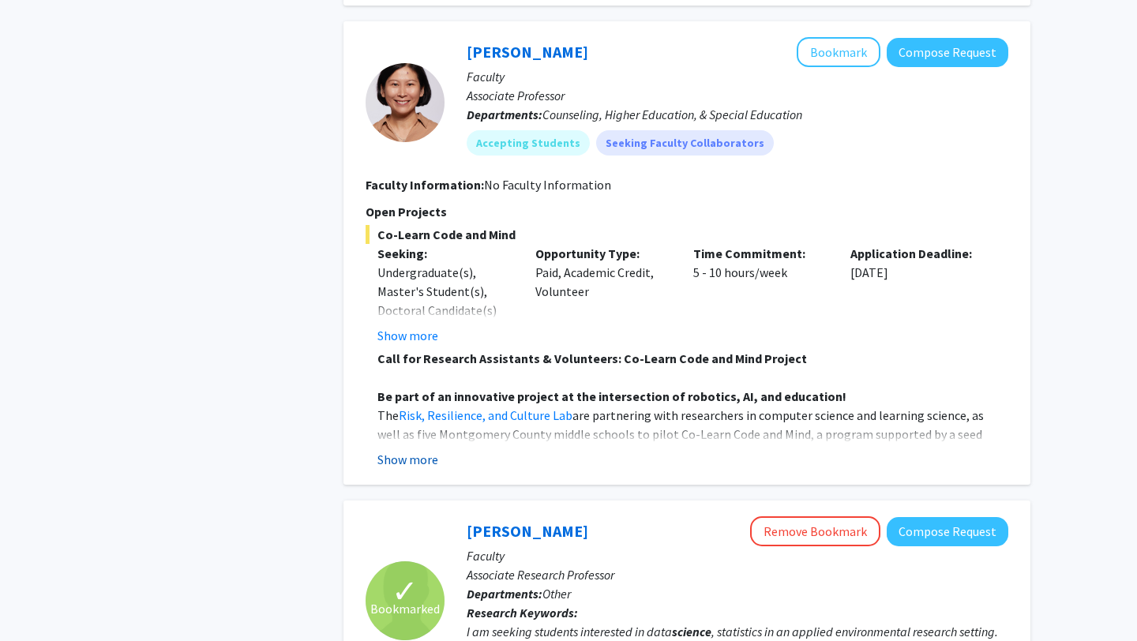
click at [399, 450] on button "Show more" at bounding box center [407, 459] width 61 height 19
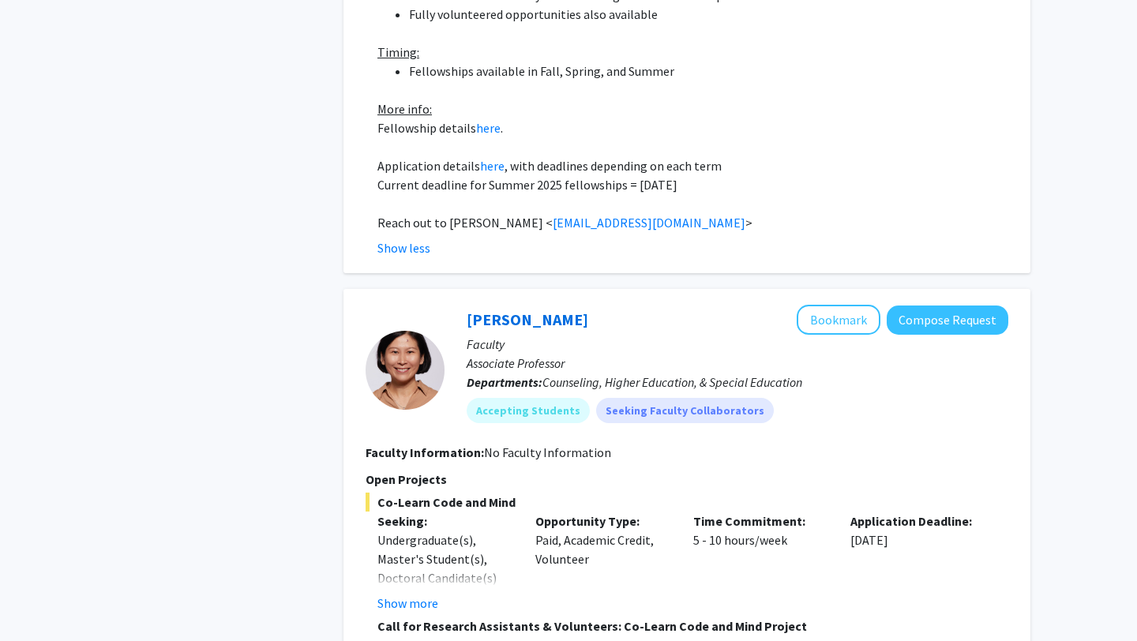
scroll to position [1980, 0]
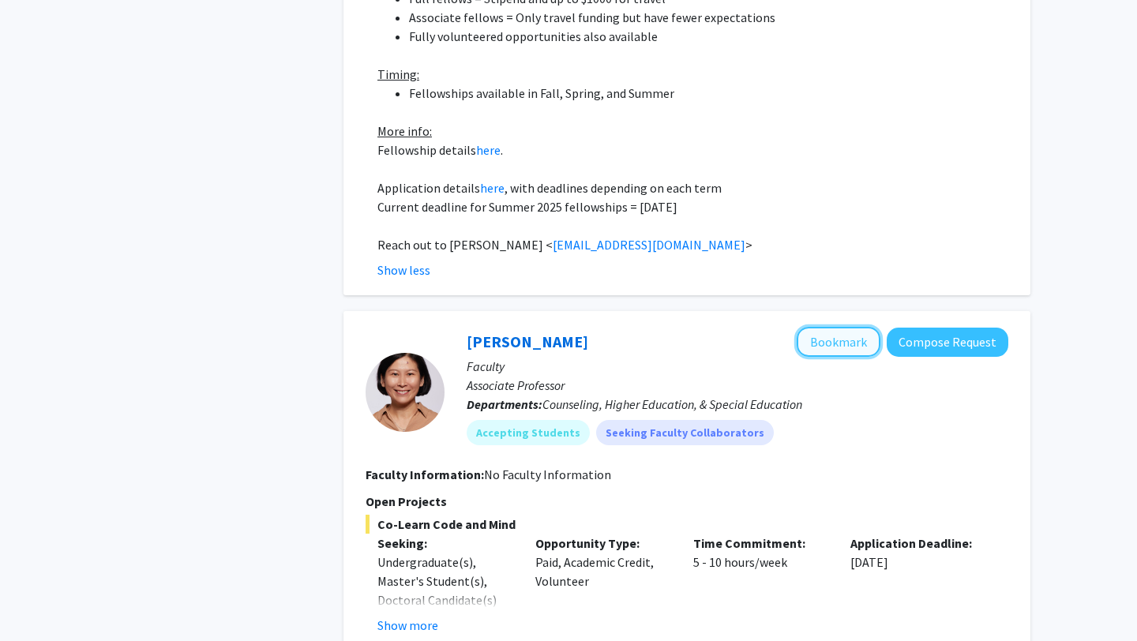
click at [841, 327] on button "Bookmark" at bounding box center [838, 342] width 84 height 30
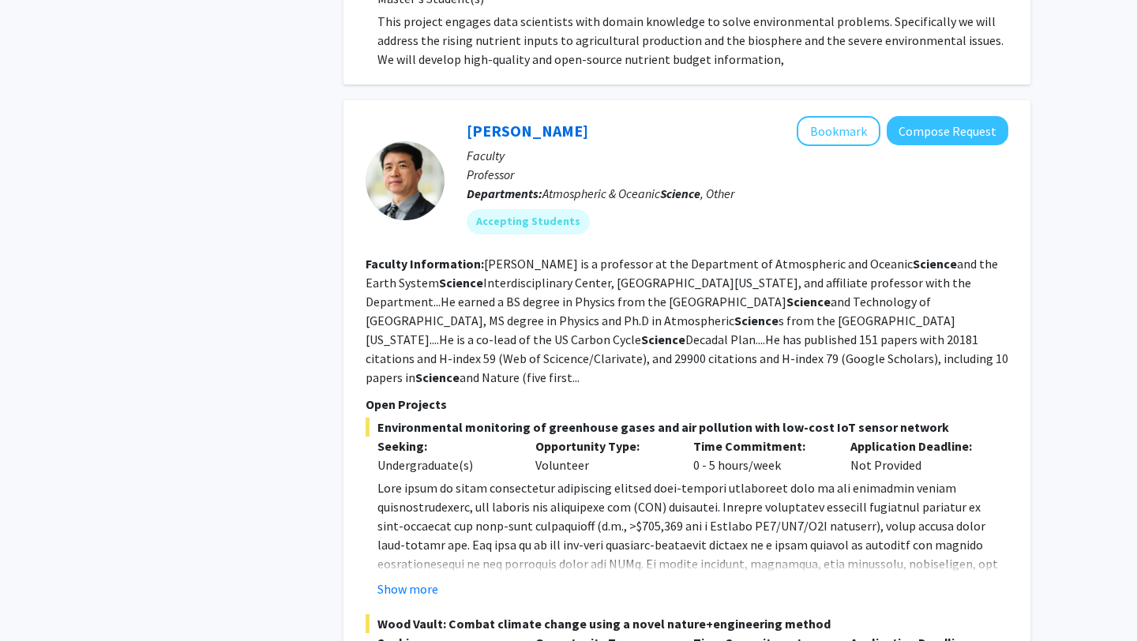
scroll to position [3844, 0]
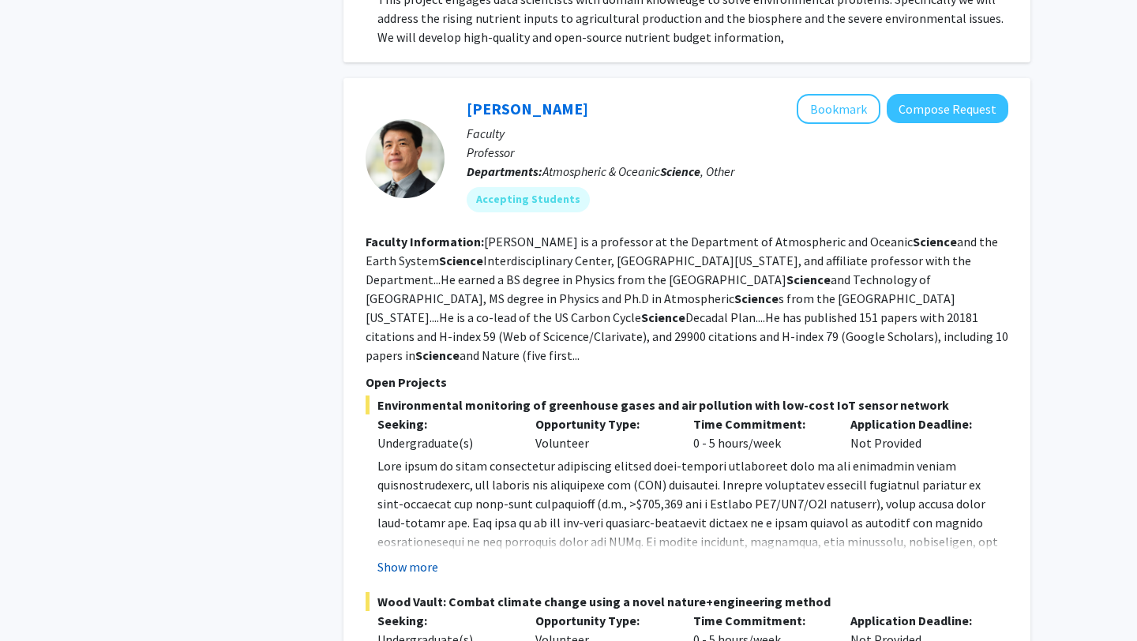
click at [414, 557] on button "Show more" at bounding box center [407, 566] width 61 height 19
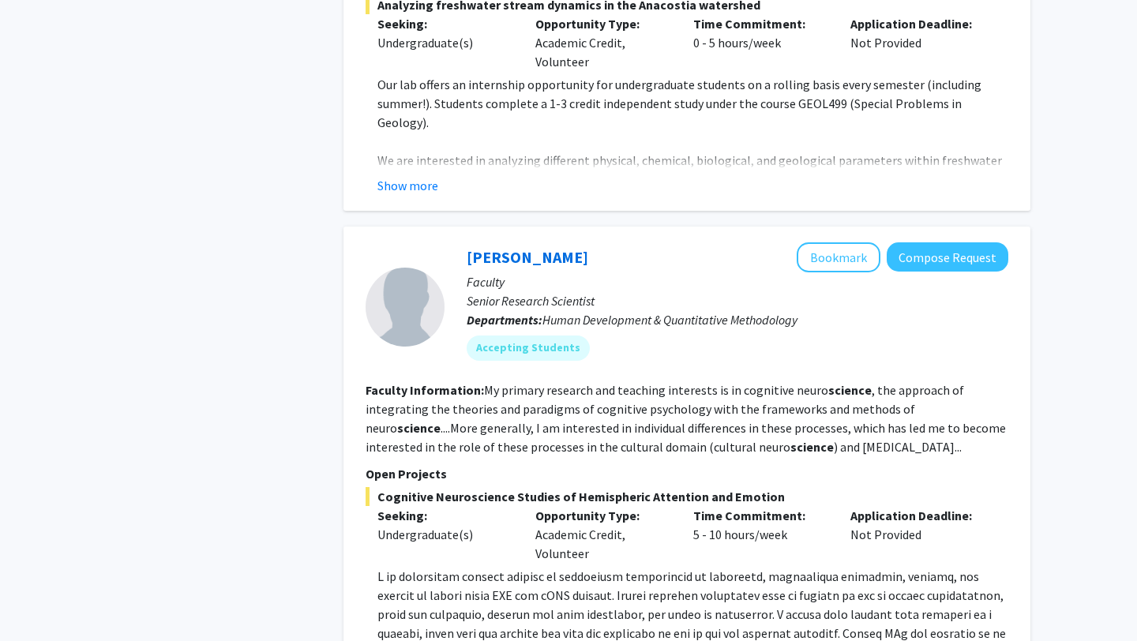
scroll to position [6565, 0]
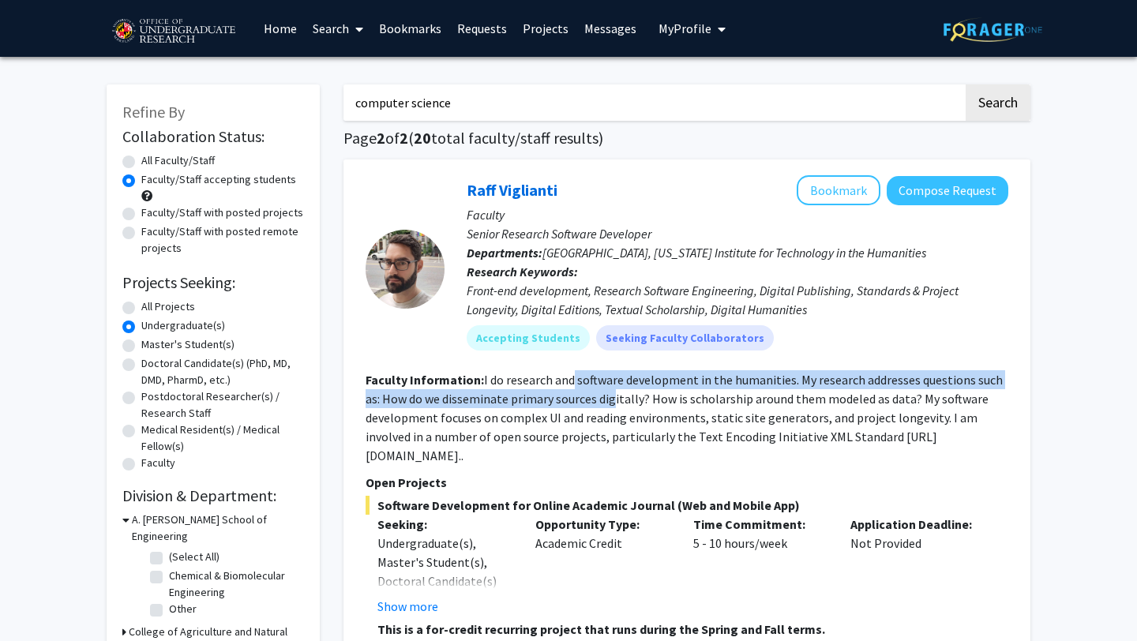
drag, startPoint x: 571, startPoint y: 384, endPoint x: 611, endPoint y: 399, distance: 43.2
click at [611, 399] on fg-read-more "I do research and software development in the humanities. My research addresses…" at bounding box center [683, 418] width 637 height 92
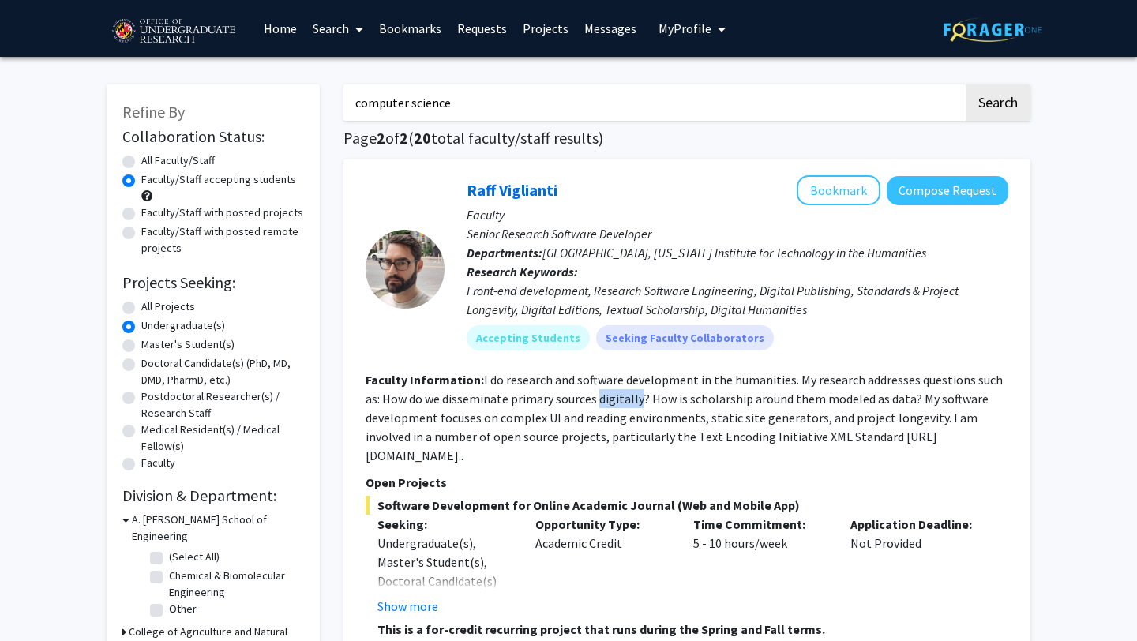
click at [611, 399] on fg-read-more "I do research and software development in the humanities. My research addresses…" at bounding box center [683, 418] width 637 height 92
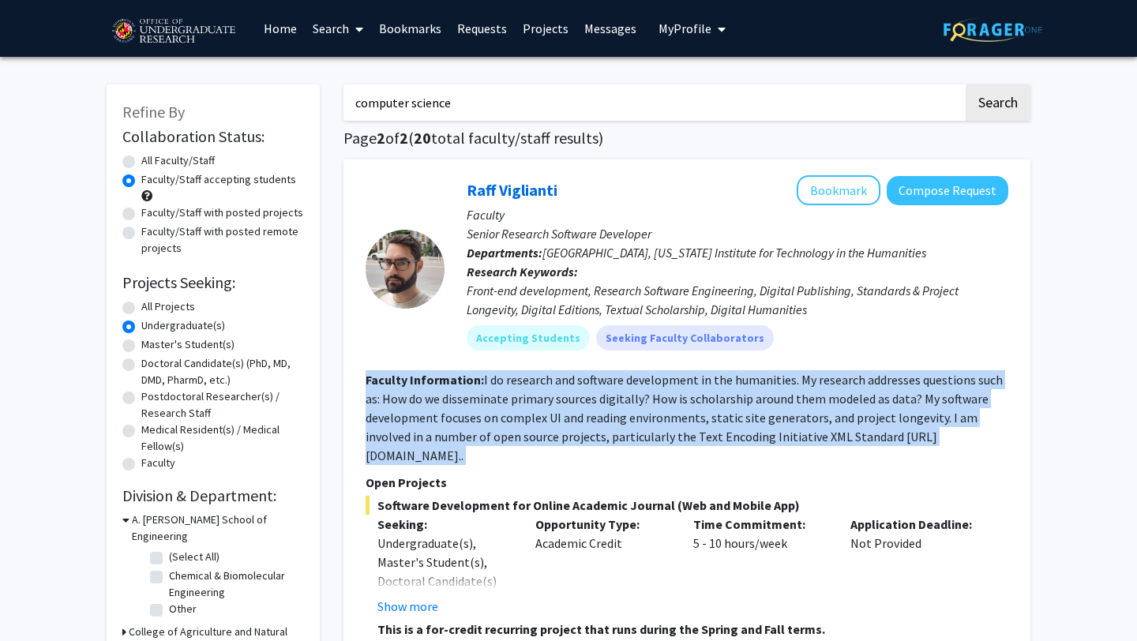
click at [611, 399] on fg-read-more "I do research and software development in the humanities. My research addresses…" at bounding box center [683, 418] width 637 height 92
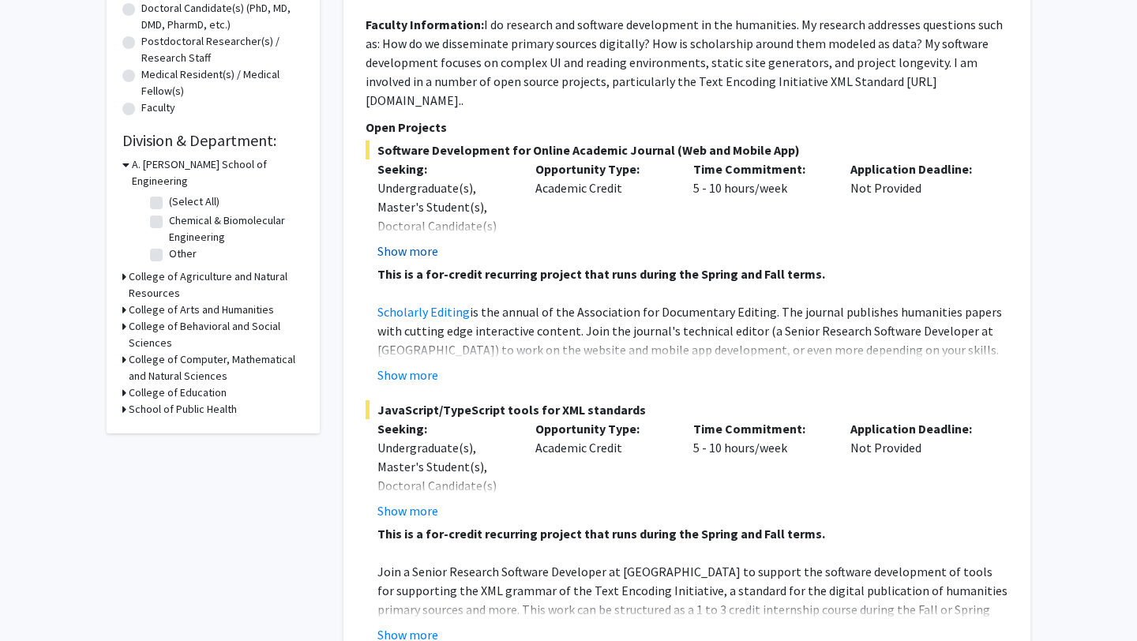
scroll to position [357, 0]
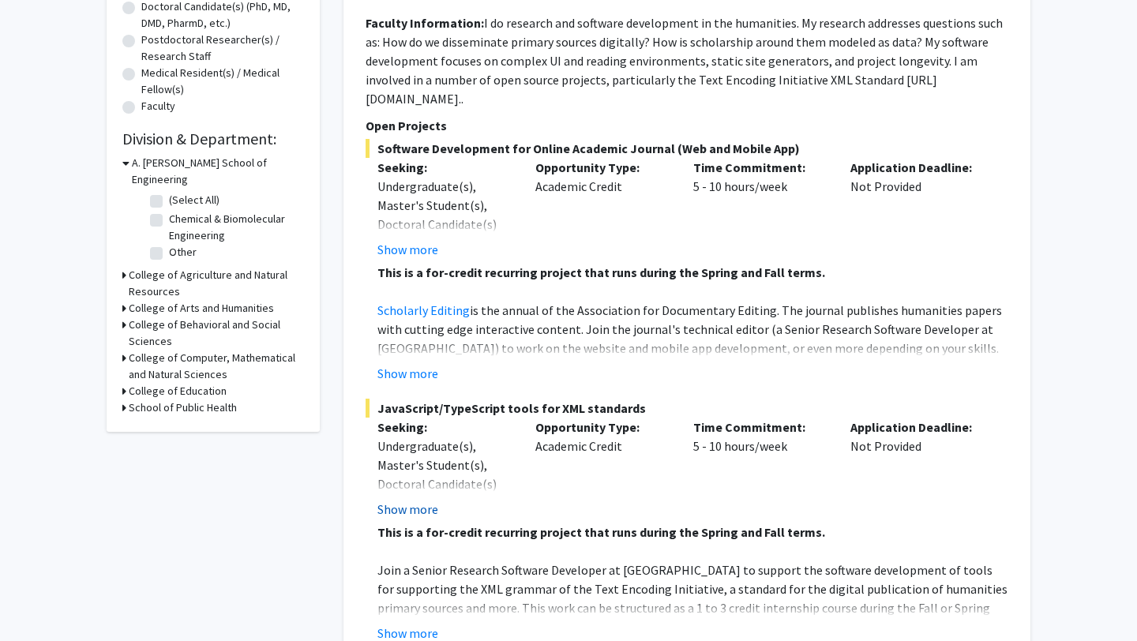
click at [405, 500] on button "Show more" at bounding box center [407, 509] width 61 height 19
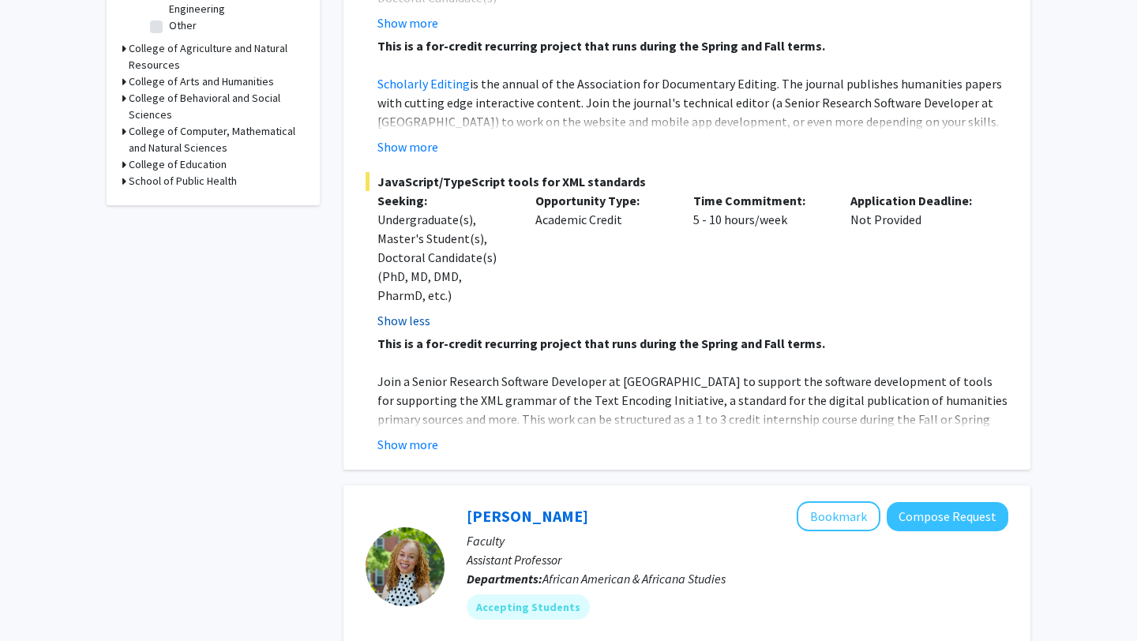
scroll to position [601, 0]
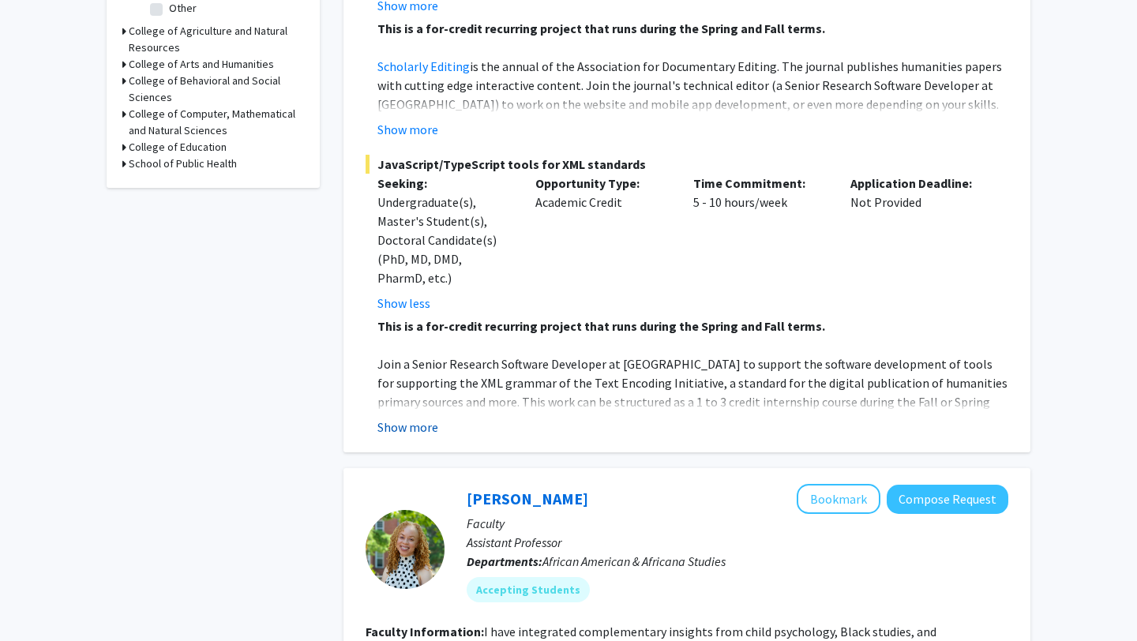
click at [401, 418] on button "Show more" at bounding box center [407, 427] width 61 height 19
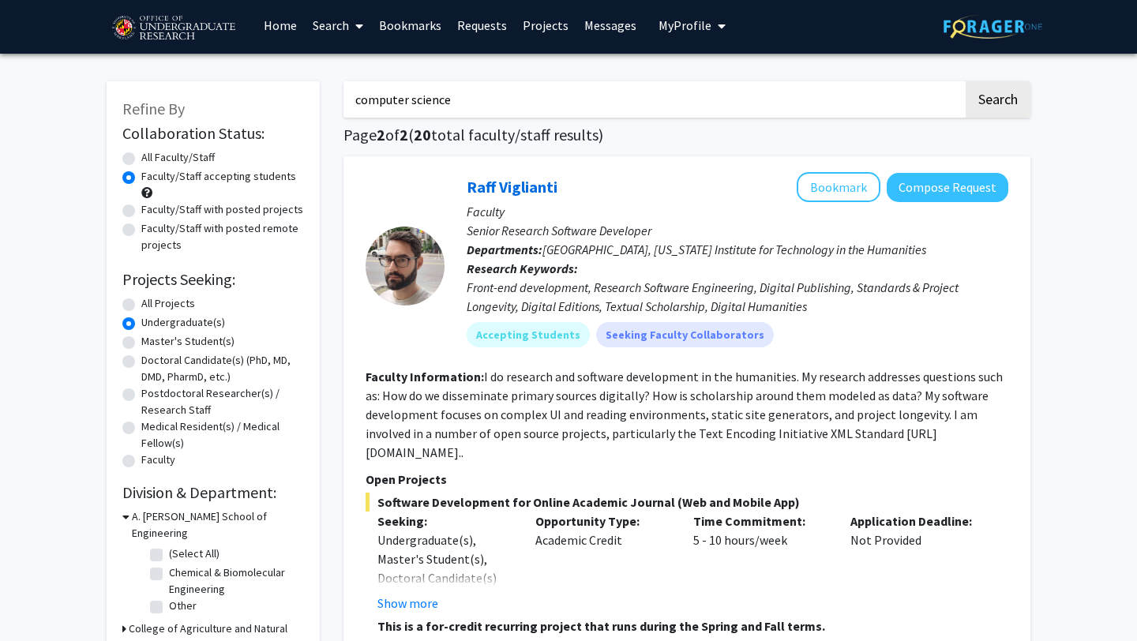
scroll to position [0, 0]
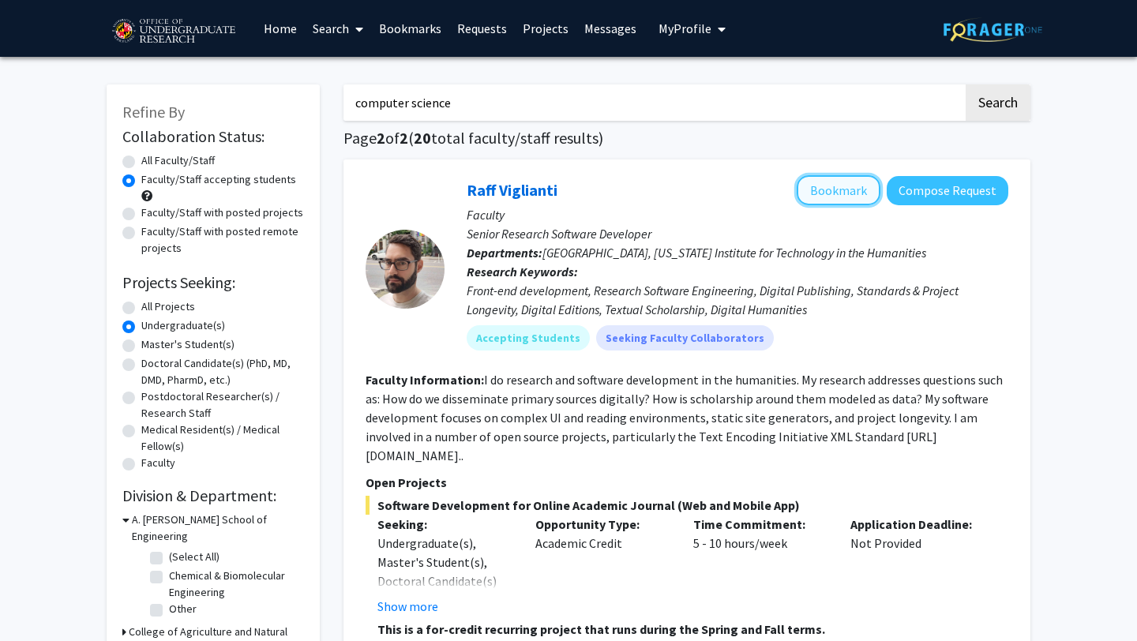
click at [856, 189] on button "Bookmark" at bounding box center [838, 190] width 84 height 30
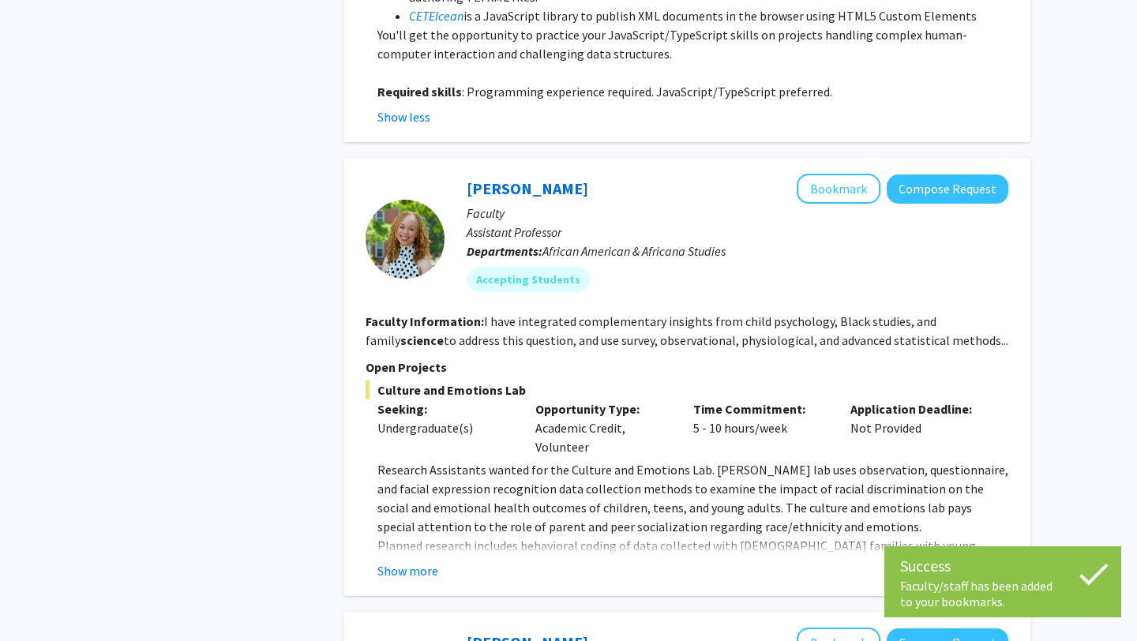
scroll to position [1065, 0]
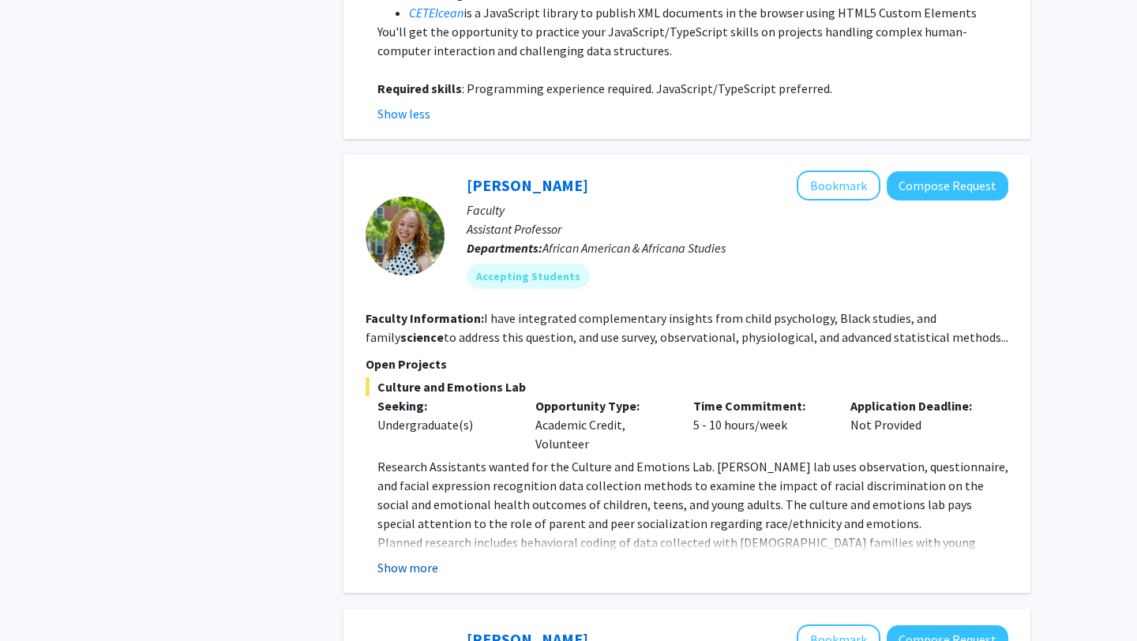
click at [427, 558] on button "Show more" at bounding box center [407, 567] width 61 height 19
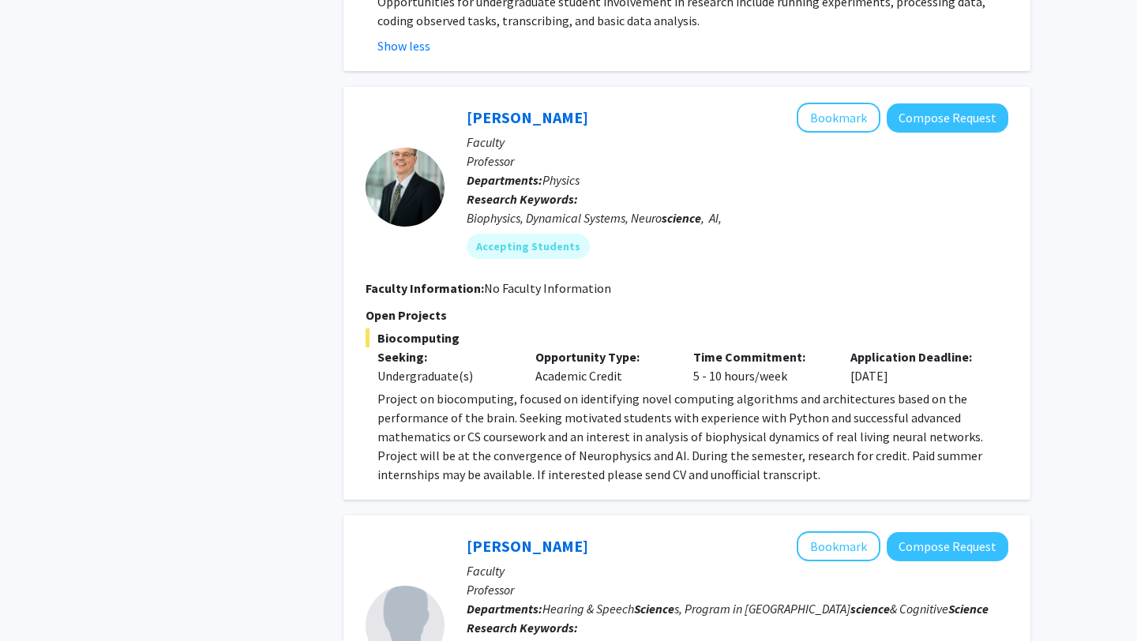
scroll to position [1683, 0]
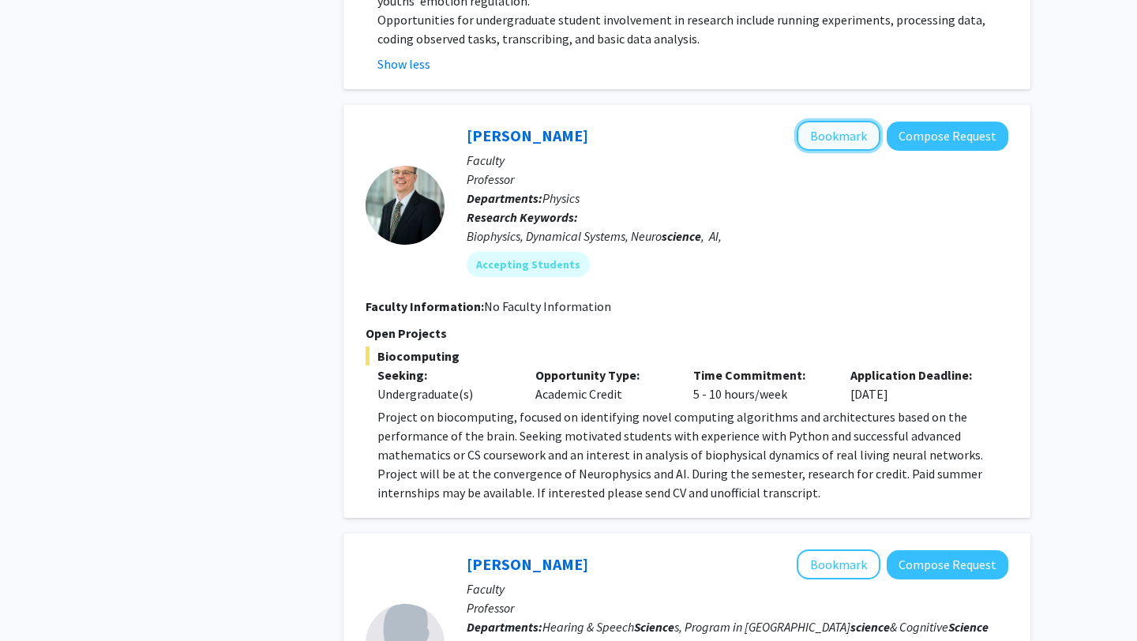
click at [867, 121] on button "Bookmark" at bounding box center [838, 136] width 84 height 30
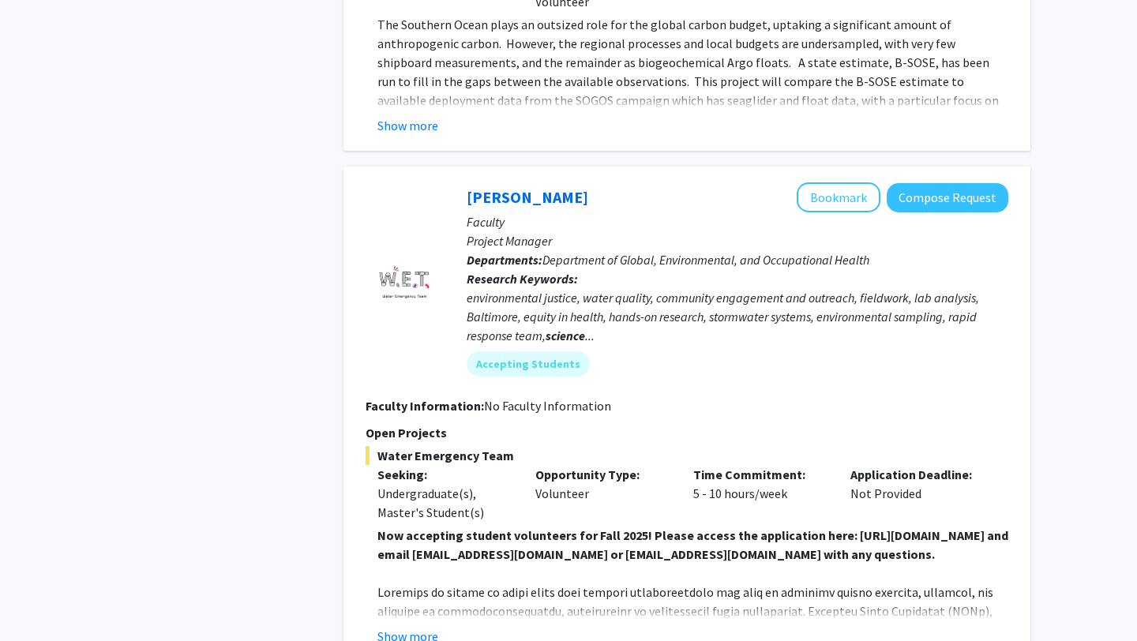
scroll to position [4181, 0]
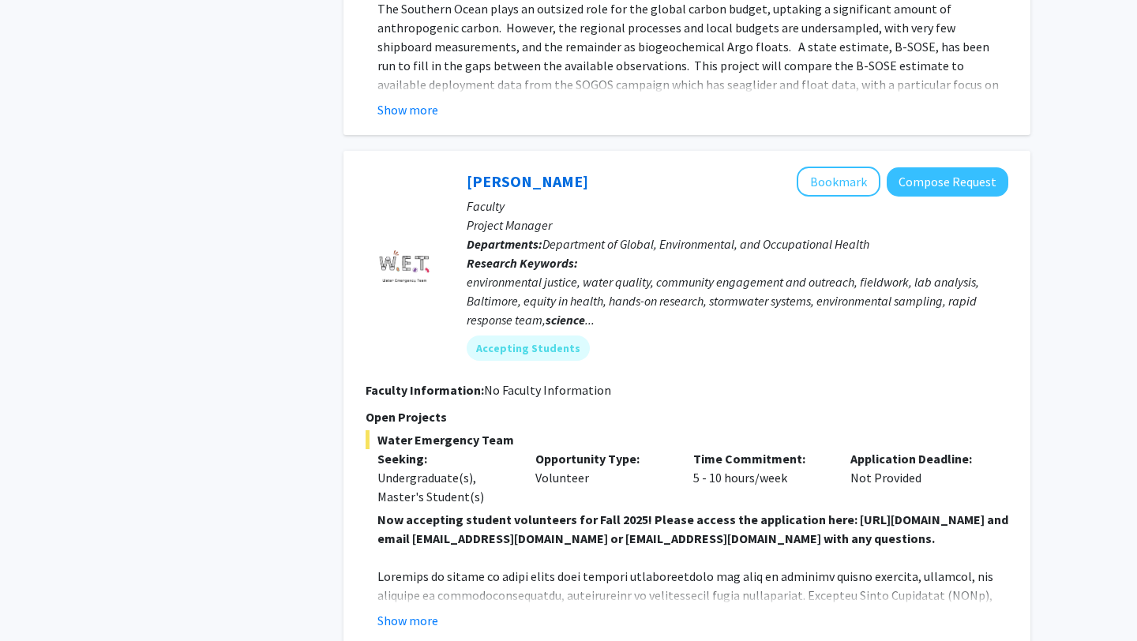
click at [418, 573] on div "[PERSON_NAME] Bookmark Compose Request Faculty Project Manager Departments: Dep…" at bounding box center [686, 398] width 687 height 495
click at [406, 611] on button "Show more" at bounding box center [407, 620] width 61 height 19
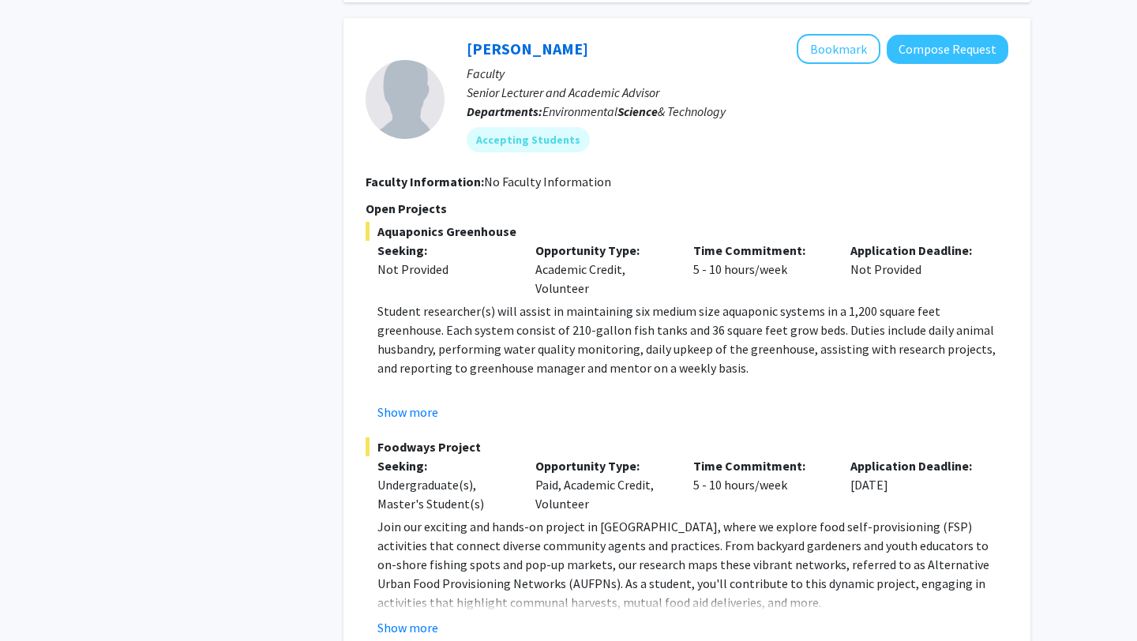
scroll to position [5156, 0]
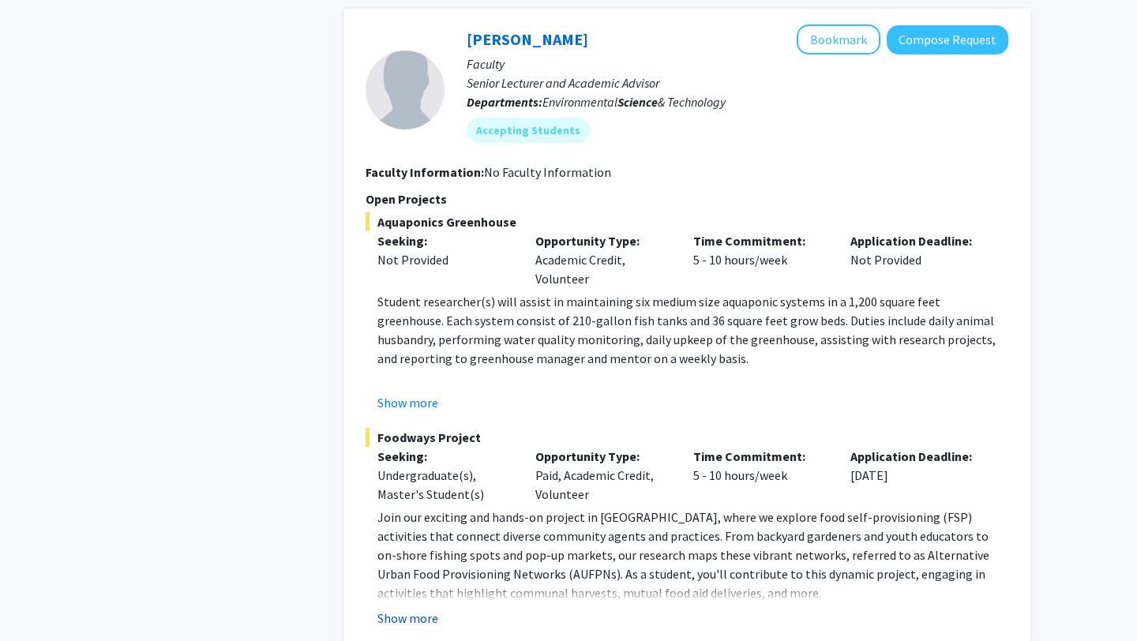
click at [405, 609] on button "Show more" at bounding box center [407, 618] width 61 height 19
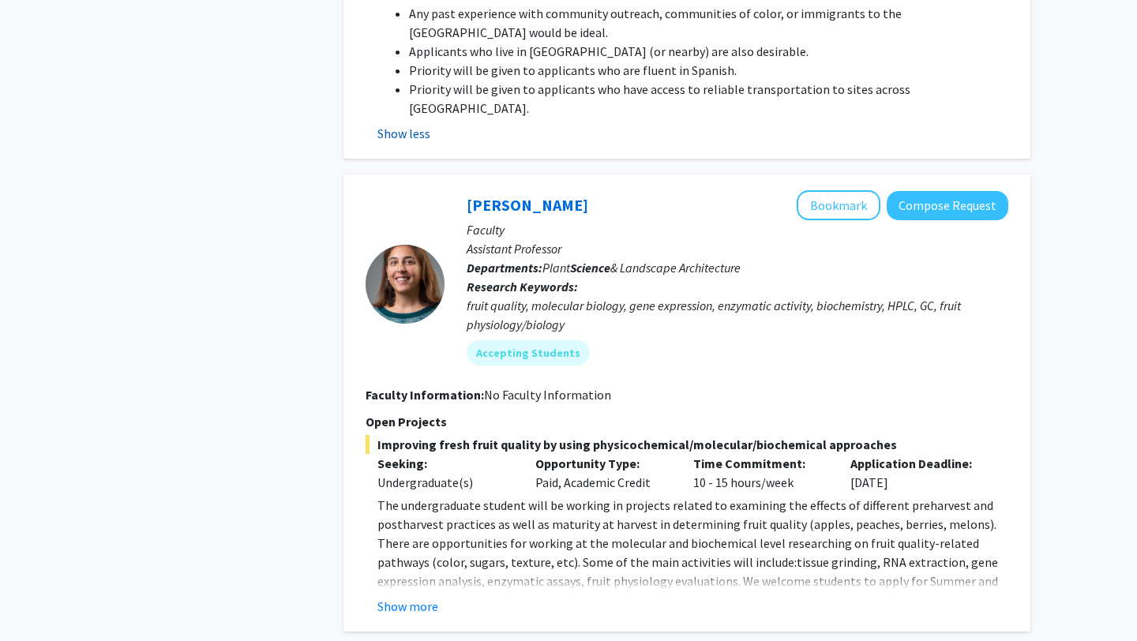
scroll to position [5897, 0]
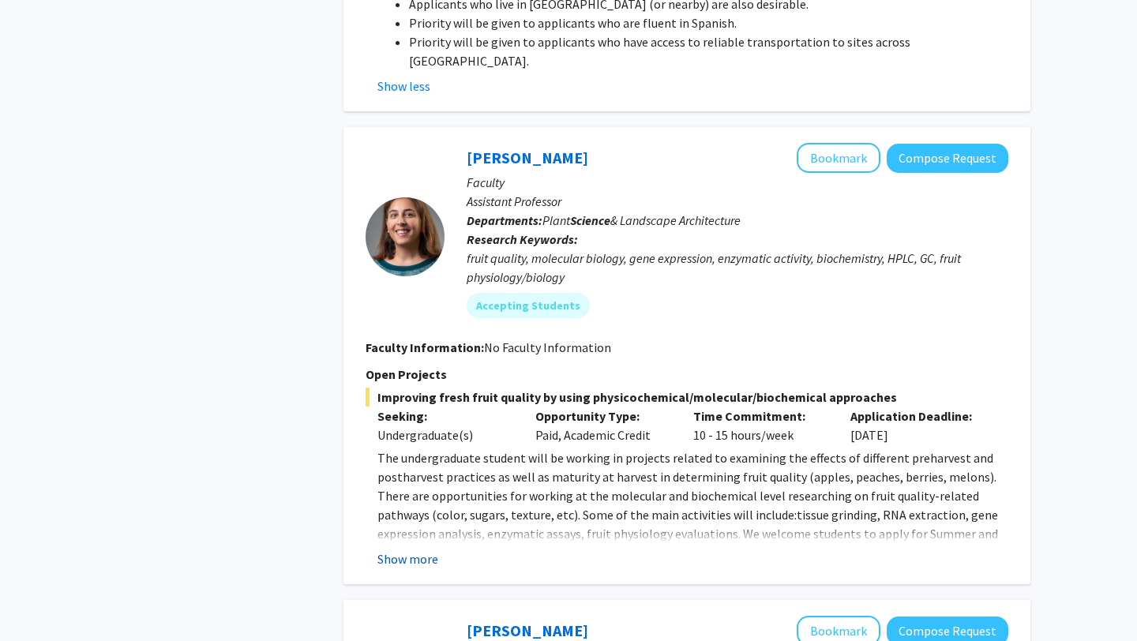
click at [407, 549] on button "Show more" at bounding box center [407, 558] width 61 height 19
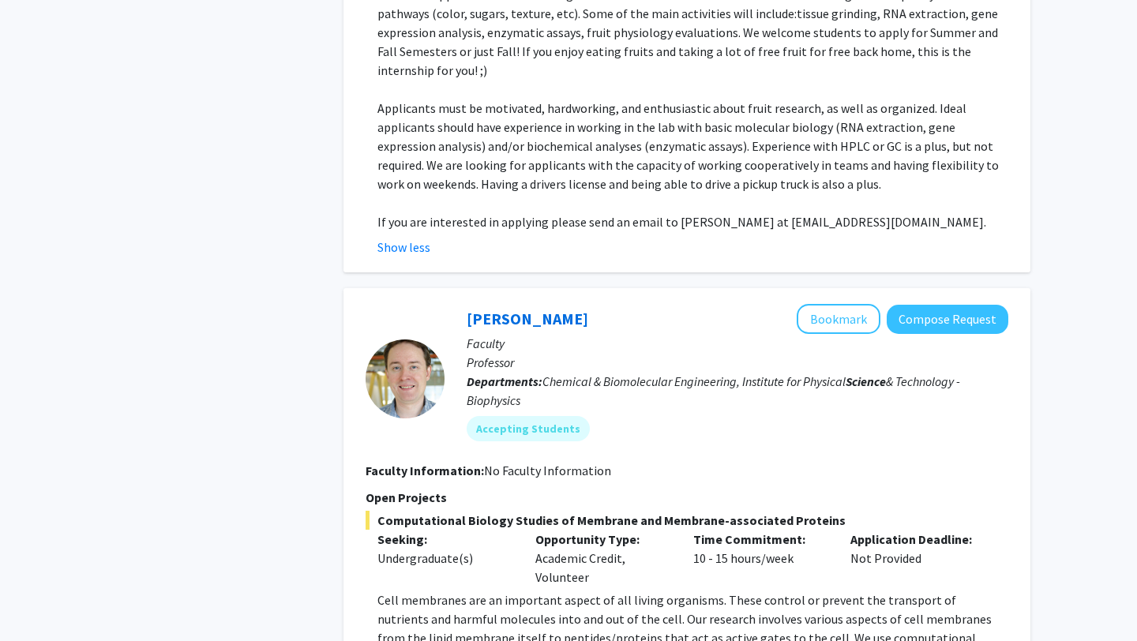
scroll to position [6399, 0]
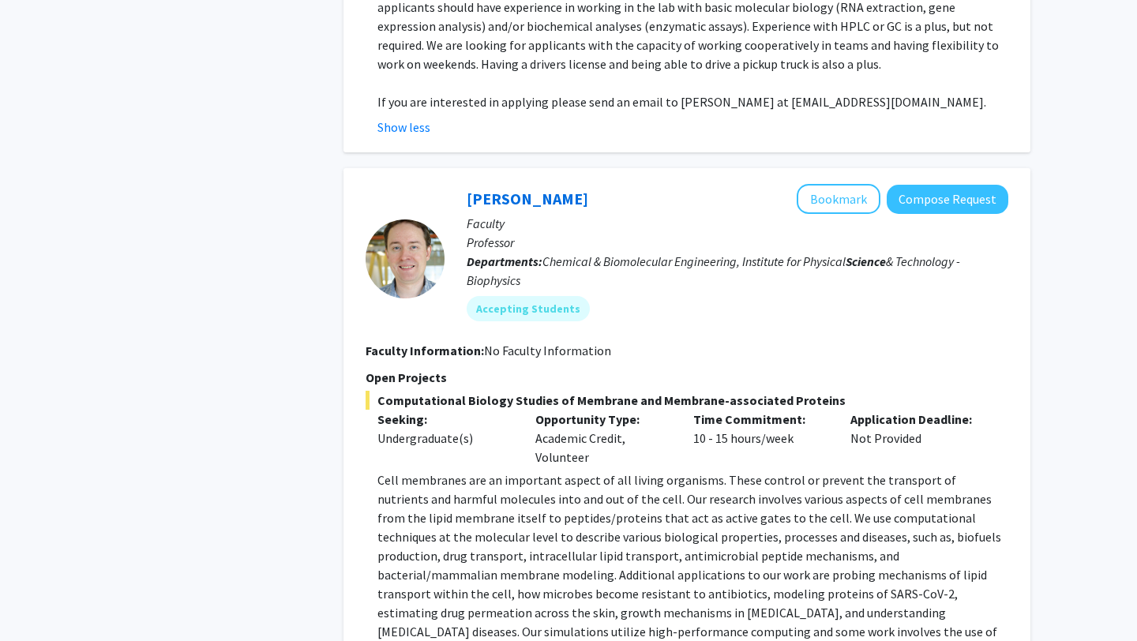
scroll to position [6601, 0]
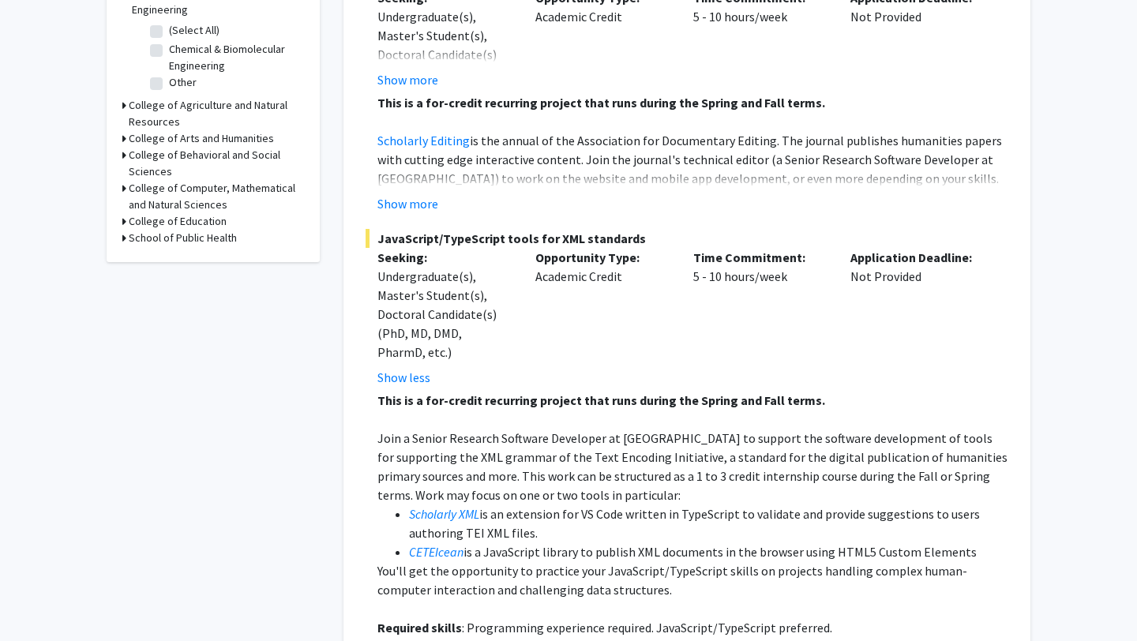
scroll to position [0, 0]
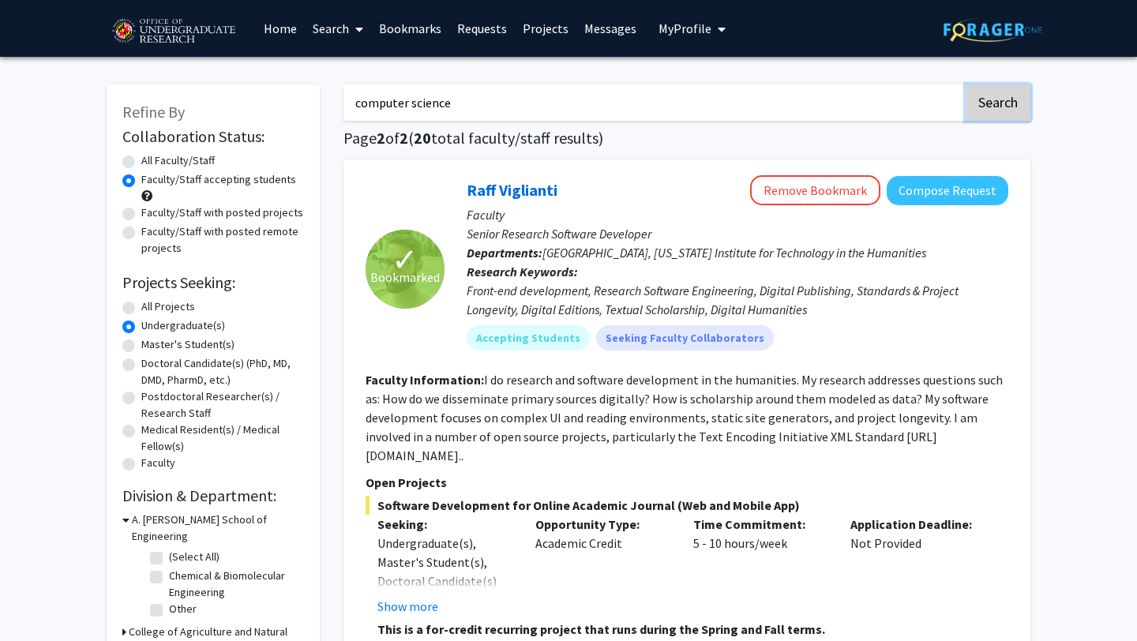
click at [1009, 107] on button "Search" at bounding box center [997, 102] width 65 height 36
radio input "true"
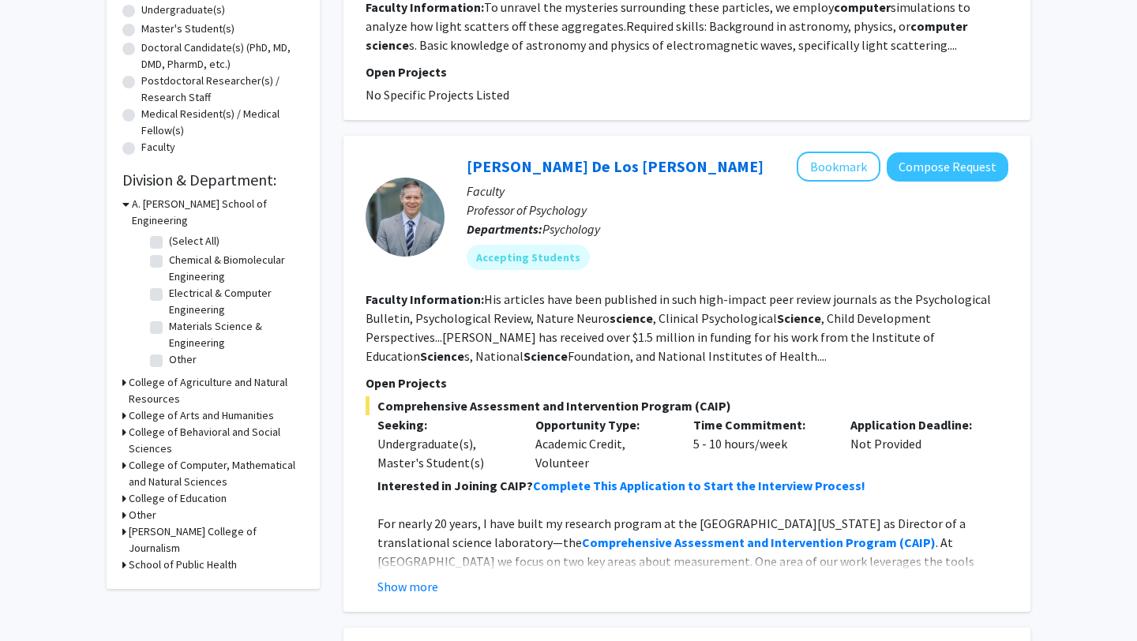
scroll to position [327, 0]
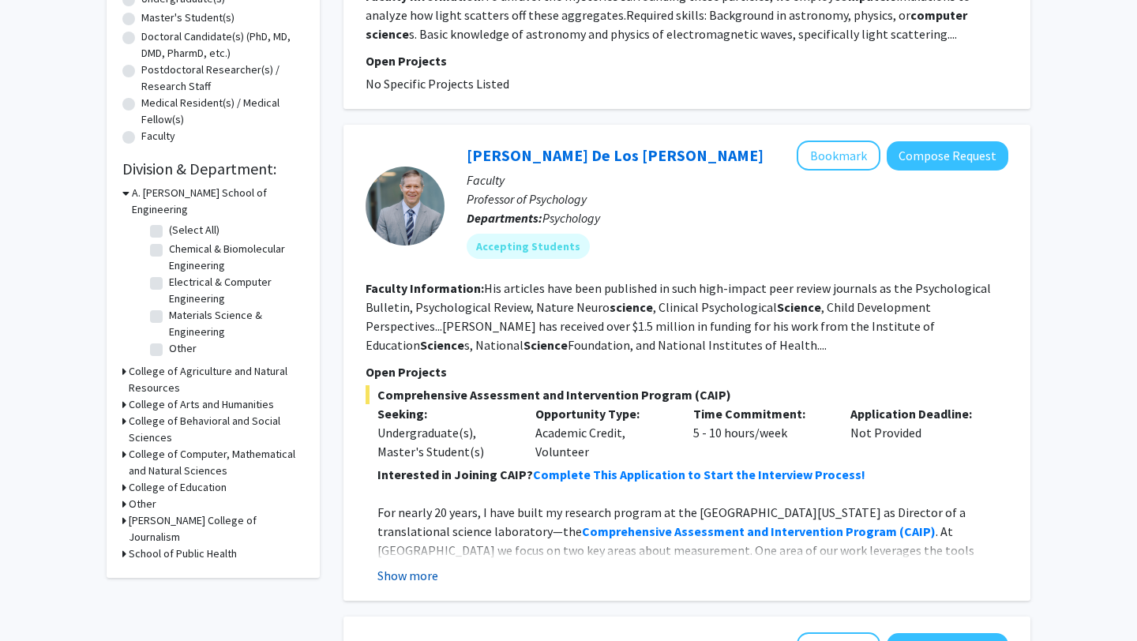
click at [413, 580] on button "Show more" at bounding box center [407, 575] width 61 height 19
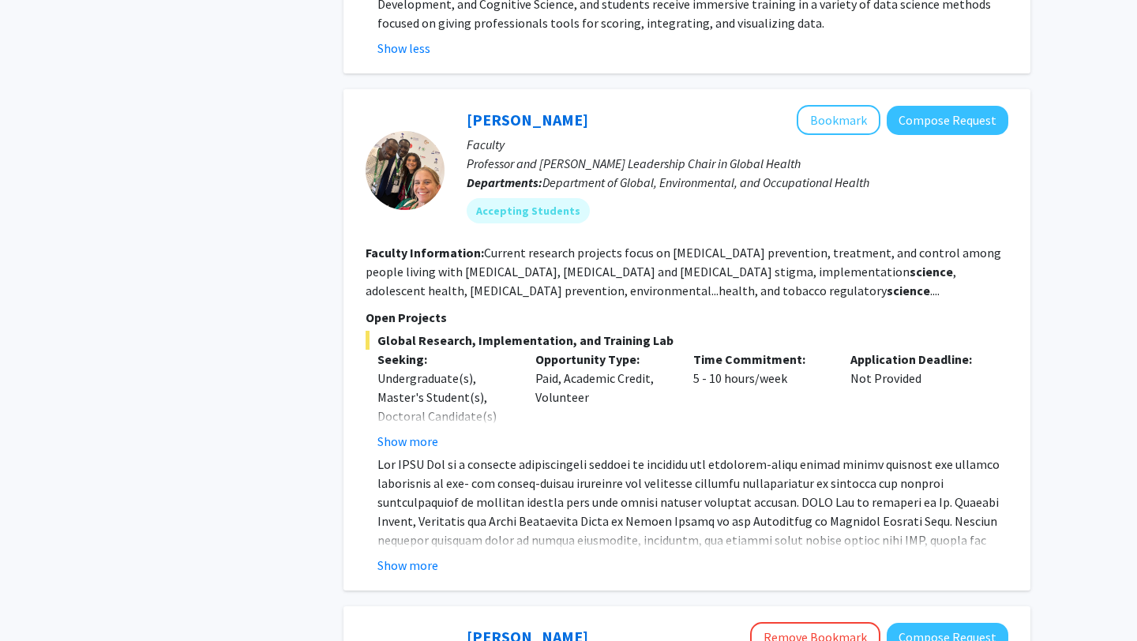
scroll to position [1130, 0]
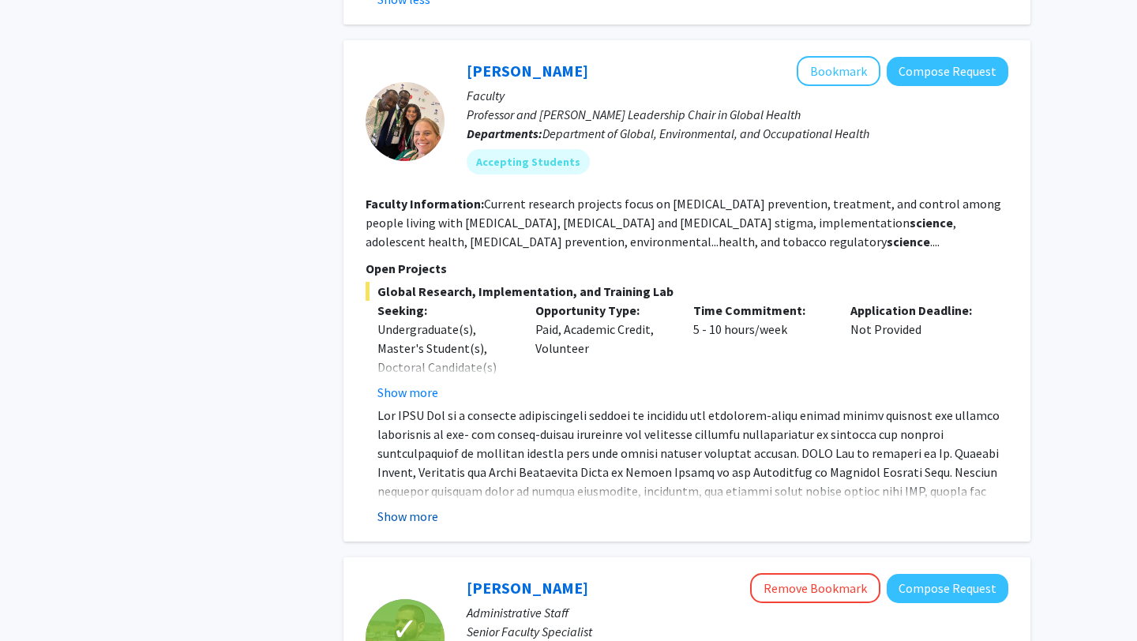
click at [414, 507] on button "Show more" at bounding box center [407, 516] width 61 height 19
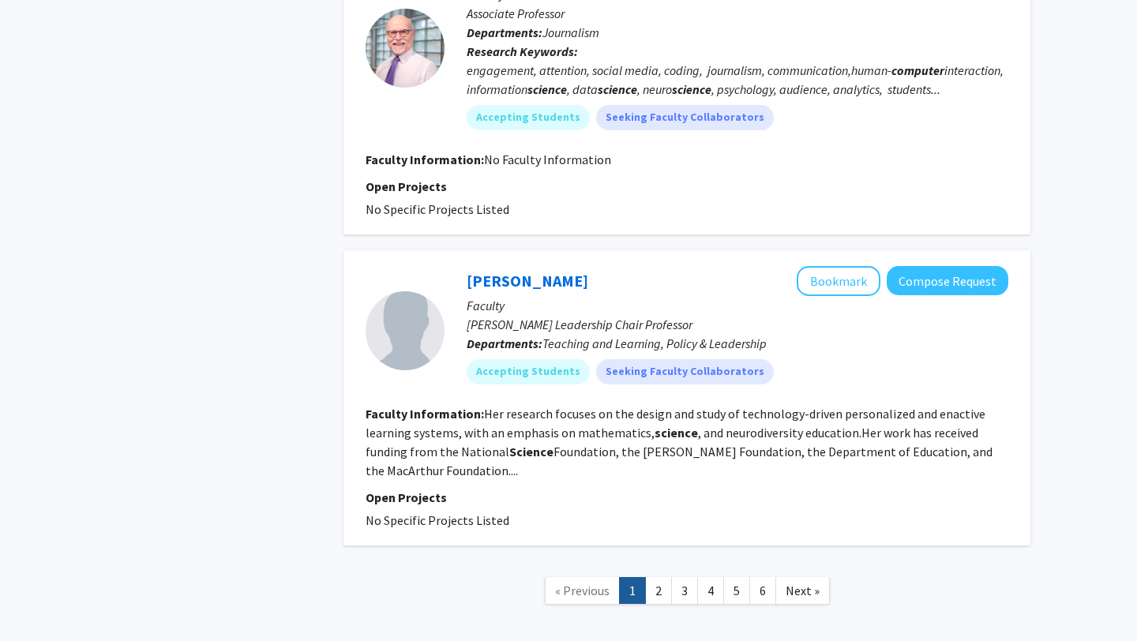
scroll to position [4859, 0]
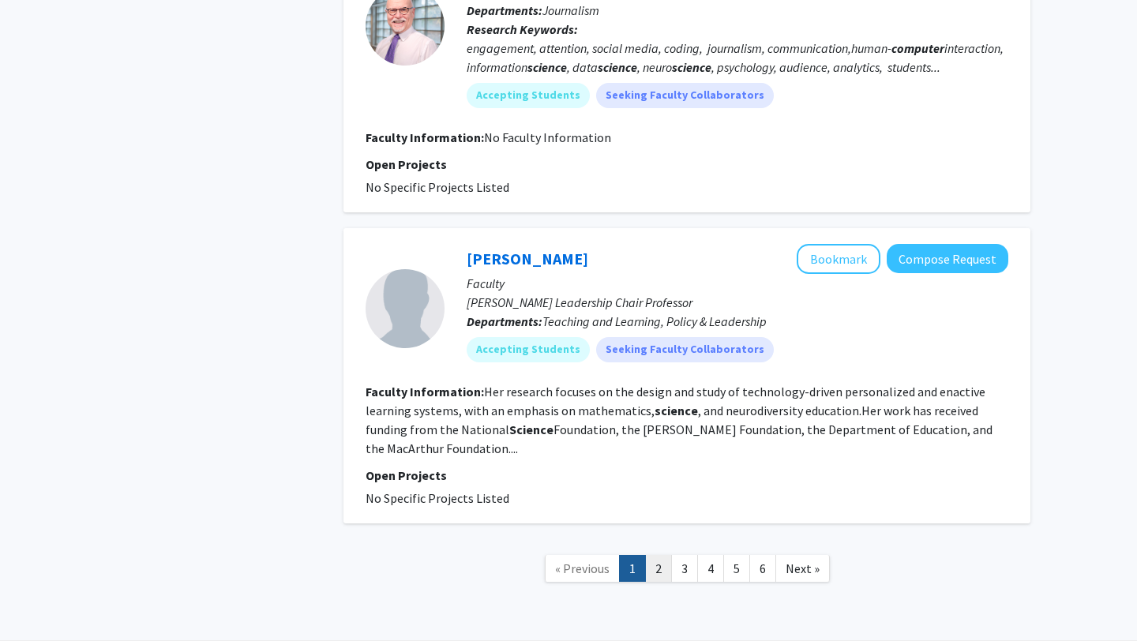
click at [651, 555] on link "2" at bounding box center [658, 569] width 27 height 28
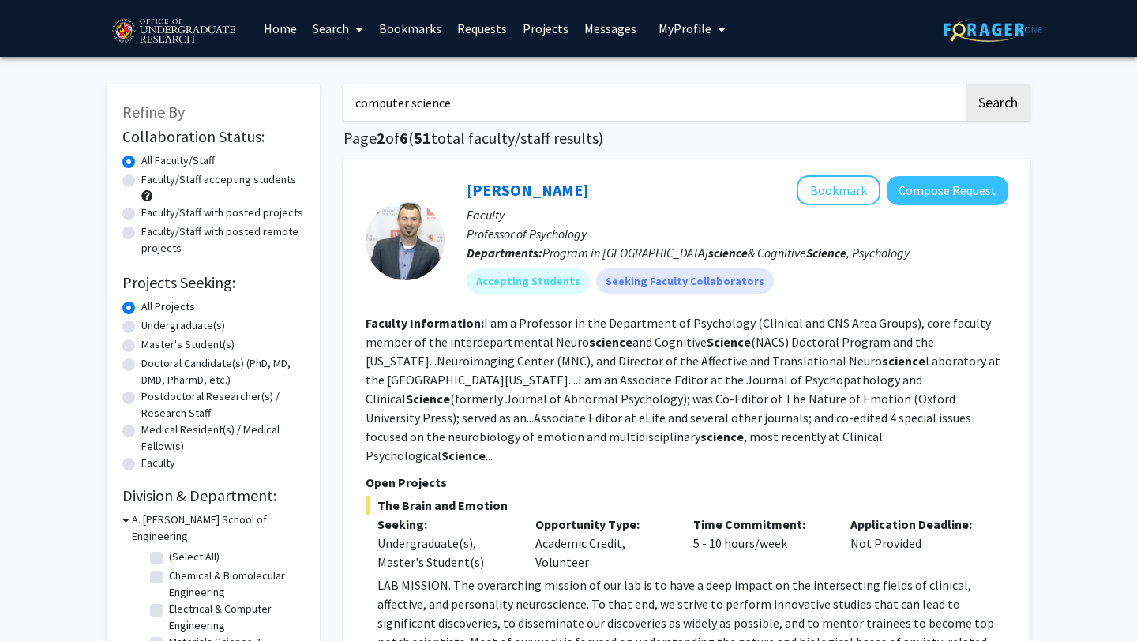
click at [533, 30] on link "Projects" at bounding box center [546, 28] width 62 height 55
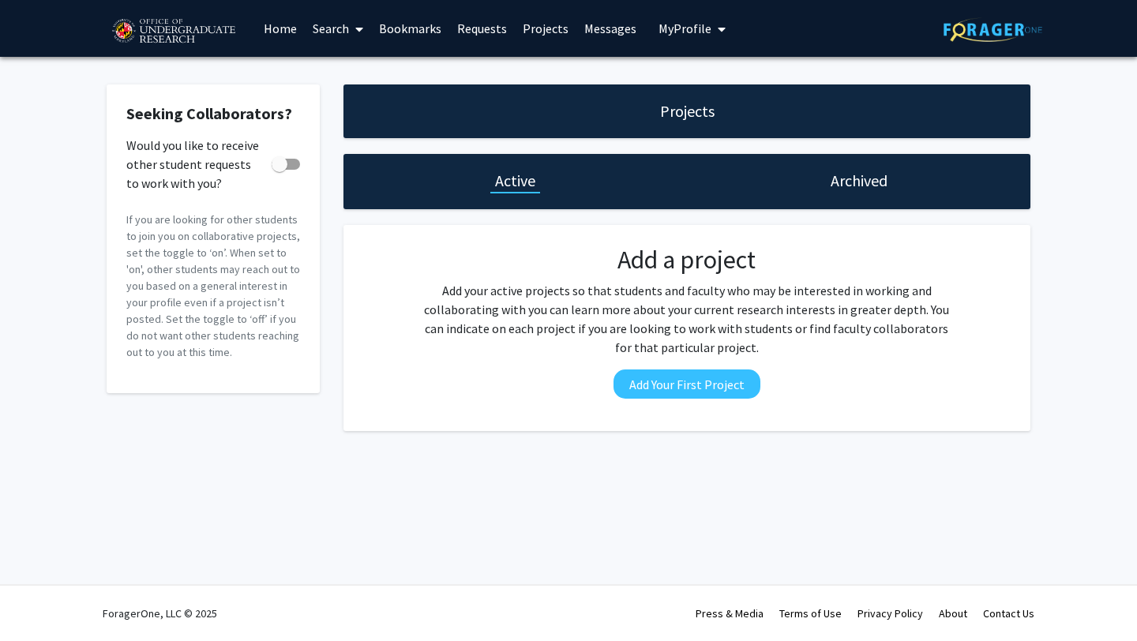
click at [793, 189] on div "Archived" at bounding box center [858, 181] width 343 height 55
click at [826, 182] on div "Archived" at bounding box center [859, 181] width 66 height 22
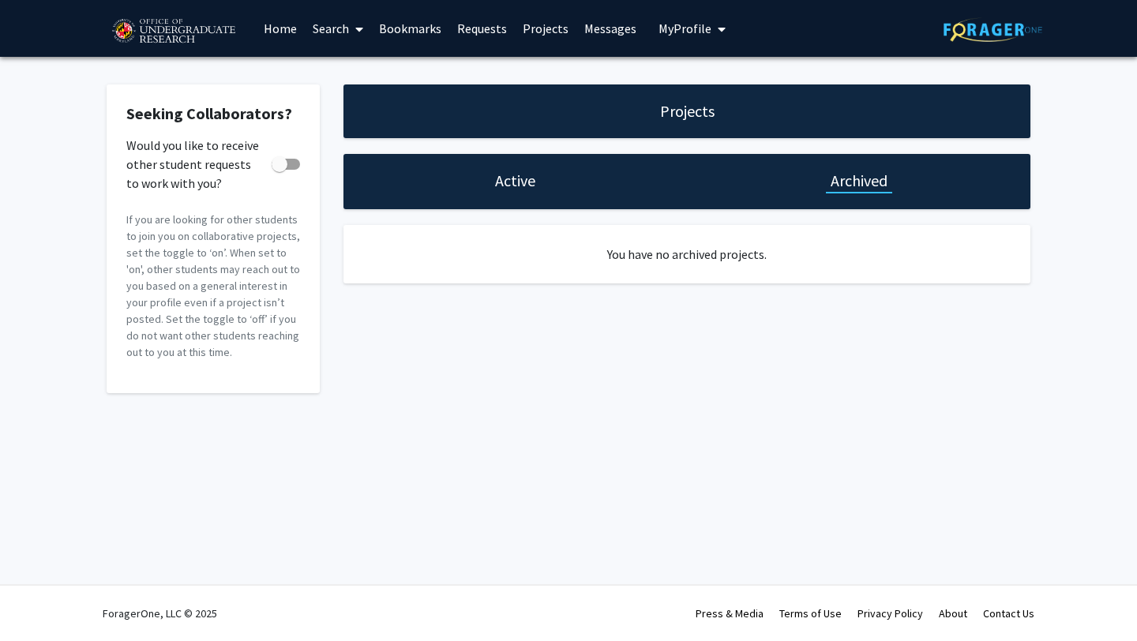
click at [670, 30] on span "My Profile" at bounding box center [684, 29] width 53 height 16
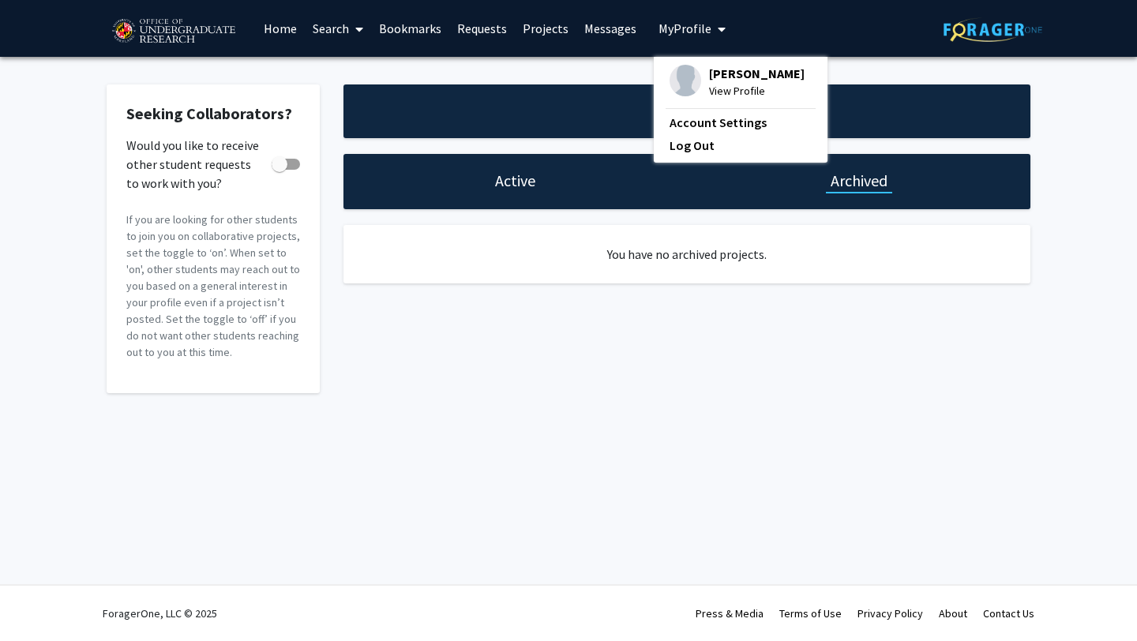
click at [617, 22] on link "Messages" at bounding box center [610, 28] width 68 height 55
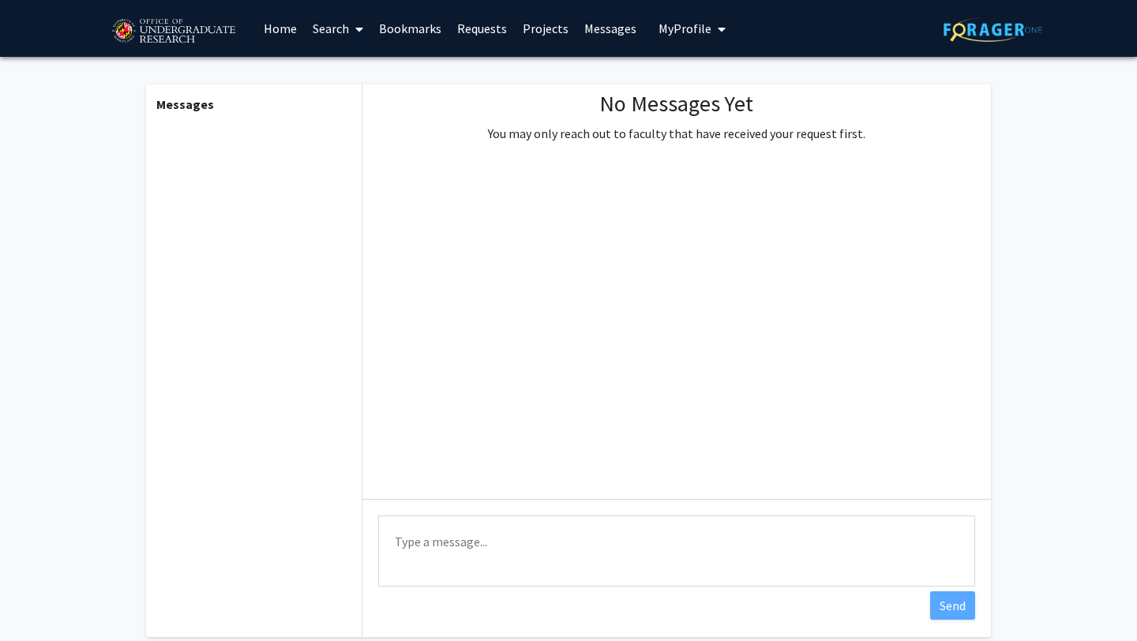
click at [534, 24] on link "Projects" at bounding box center [546, 28] width 62 height 55
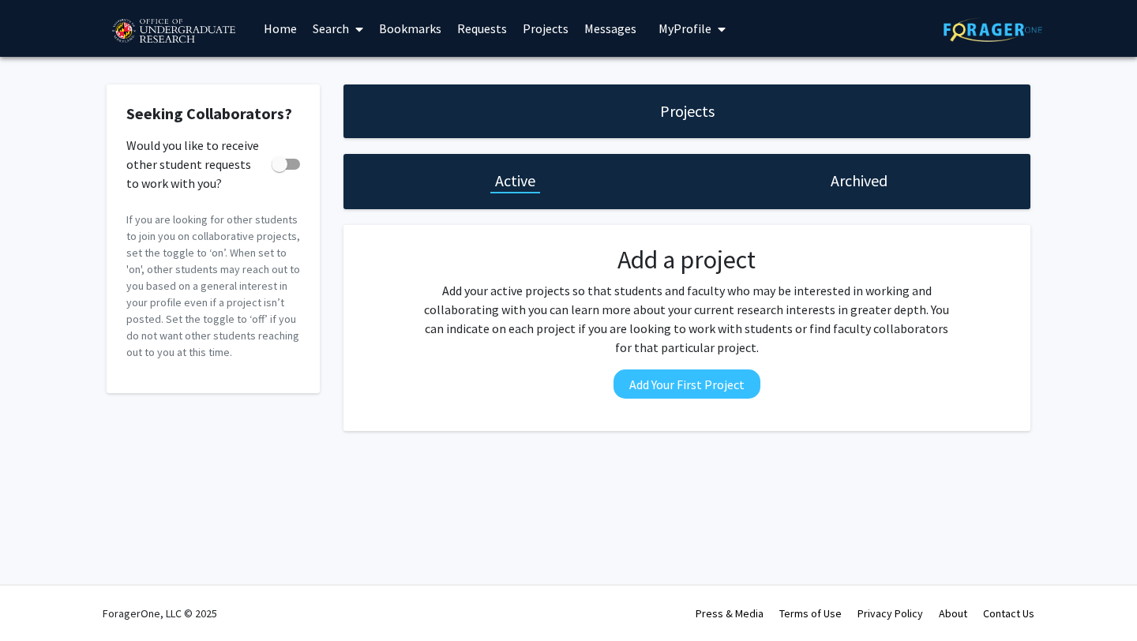
click at [437, 24] on link "Bookmarks" at bounding box center [410, 28] width 78 height 55
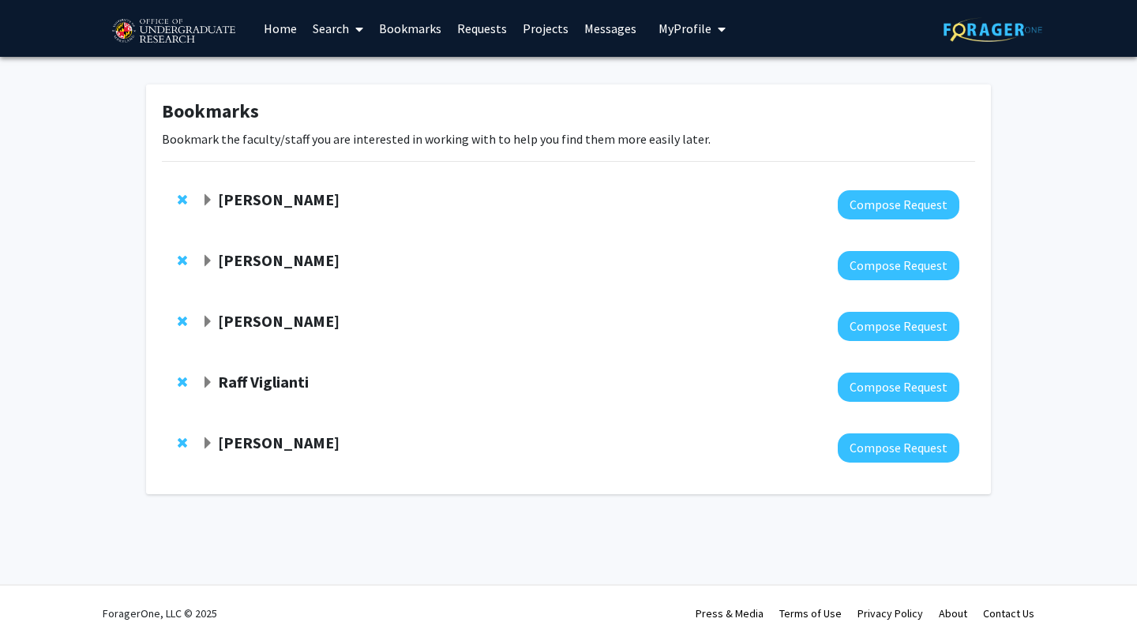
click at [251, 447] on strong "[PERSON_NAME]" at bounding box center [279, 443] width 122 height 20
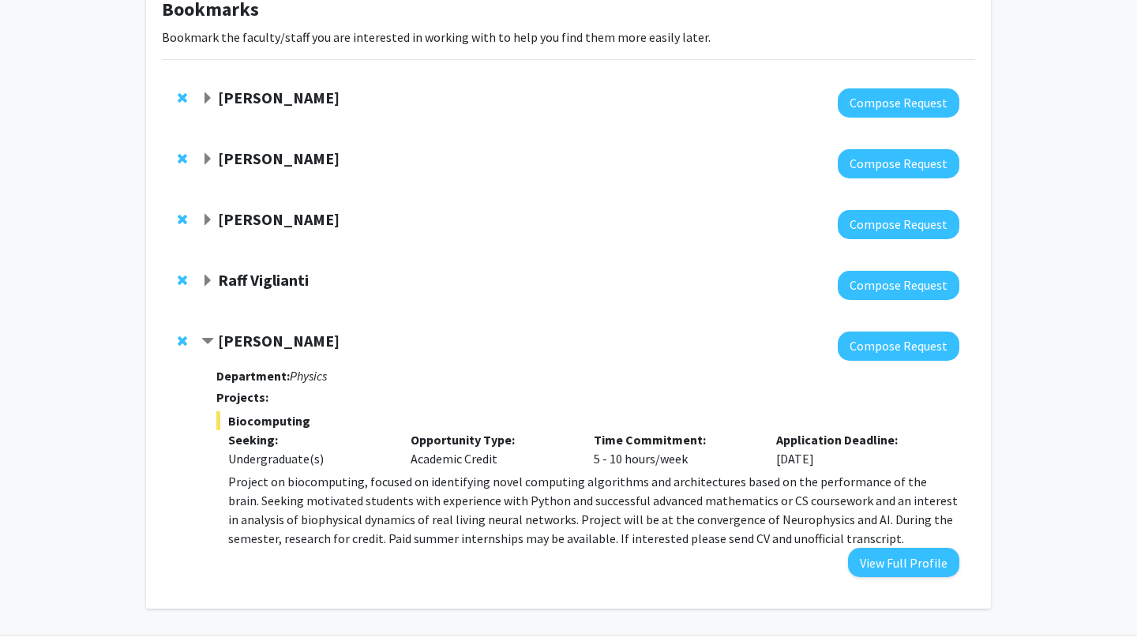
scroll to position [152, 0]
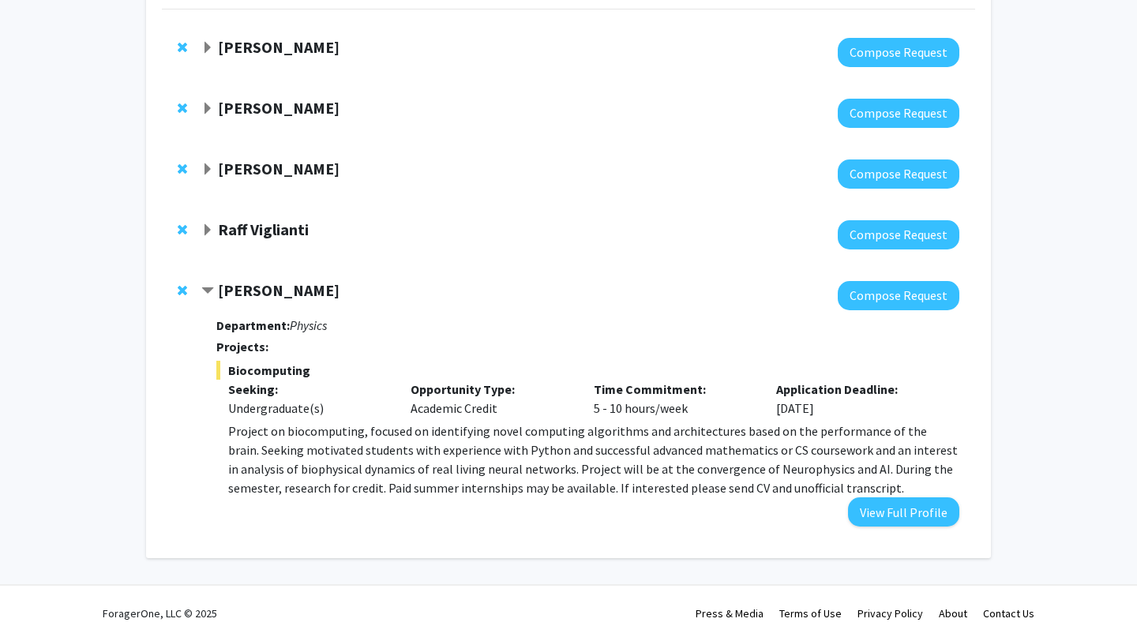
click at [245, 231] on strong "Raff Viglianti" at bounding box center [263, 229] width 91 height 20
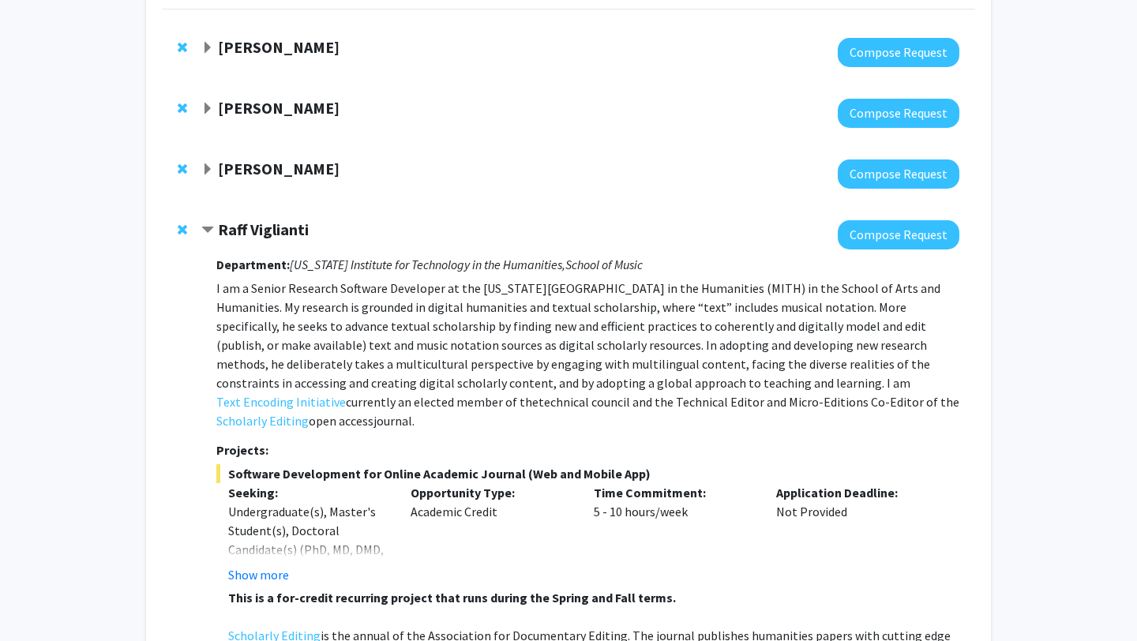
click at [260, 165] on strong "[PERSON_NAME]" at bounding box center [279, 169] width 122 height 20
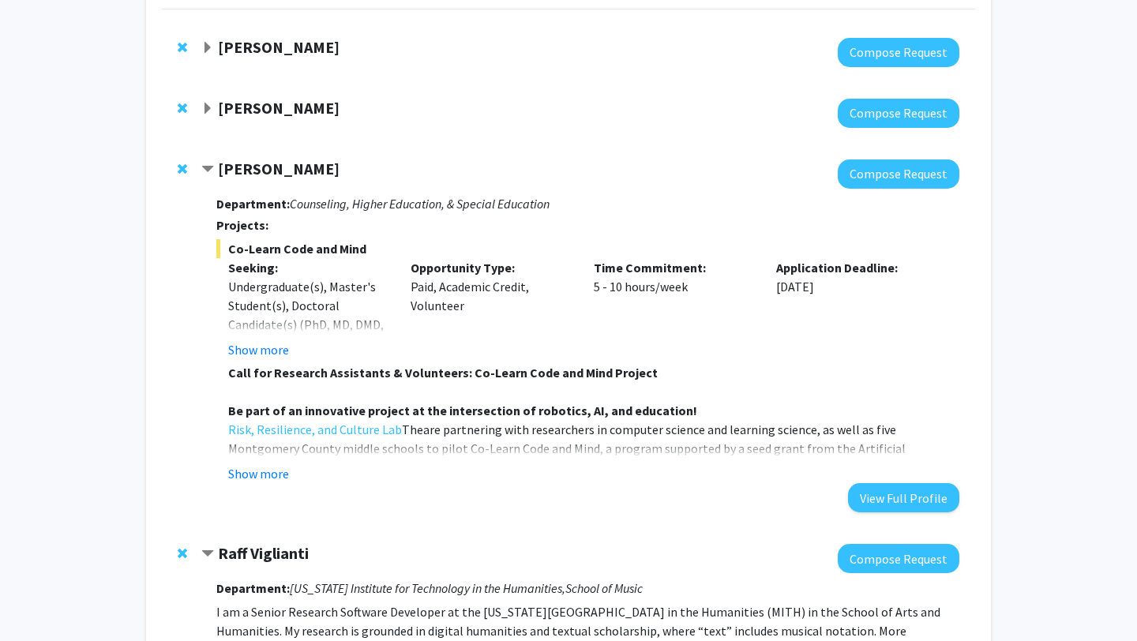
click at [260, 113] on strong "[PERSON_NAME]" at bounding box center [279, 108] width 122 height 20
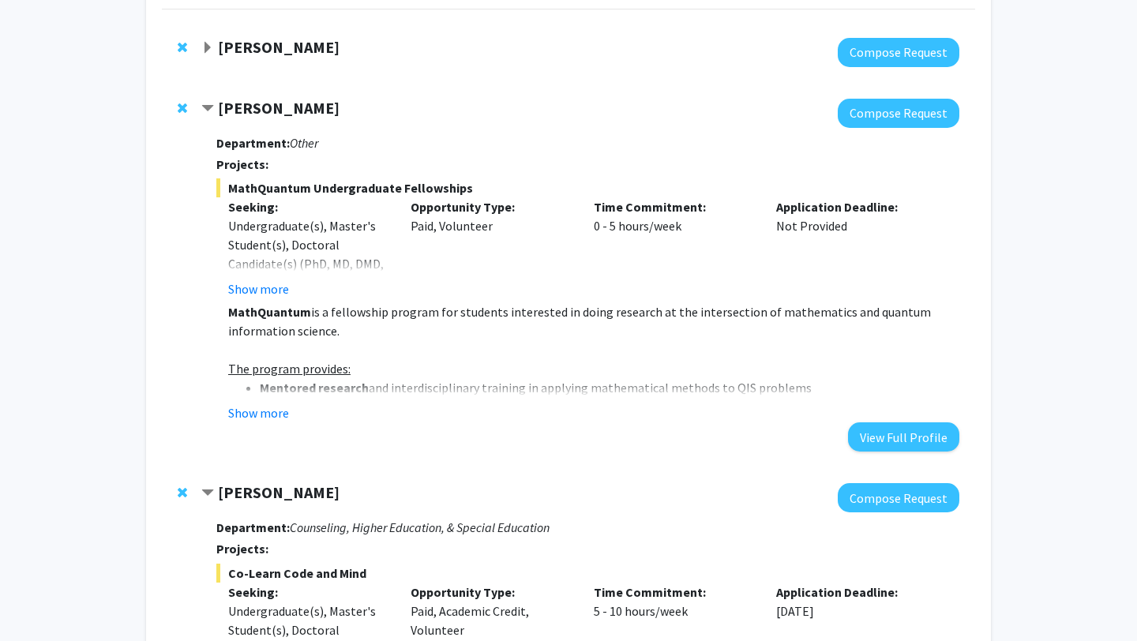
click at [262, 51] on strong "[PERSON_NAME]" at bounding box center [279, 47] width 122 height 20
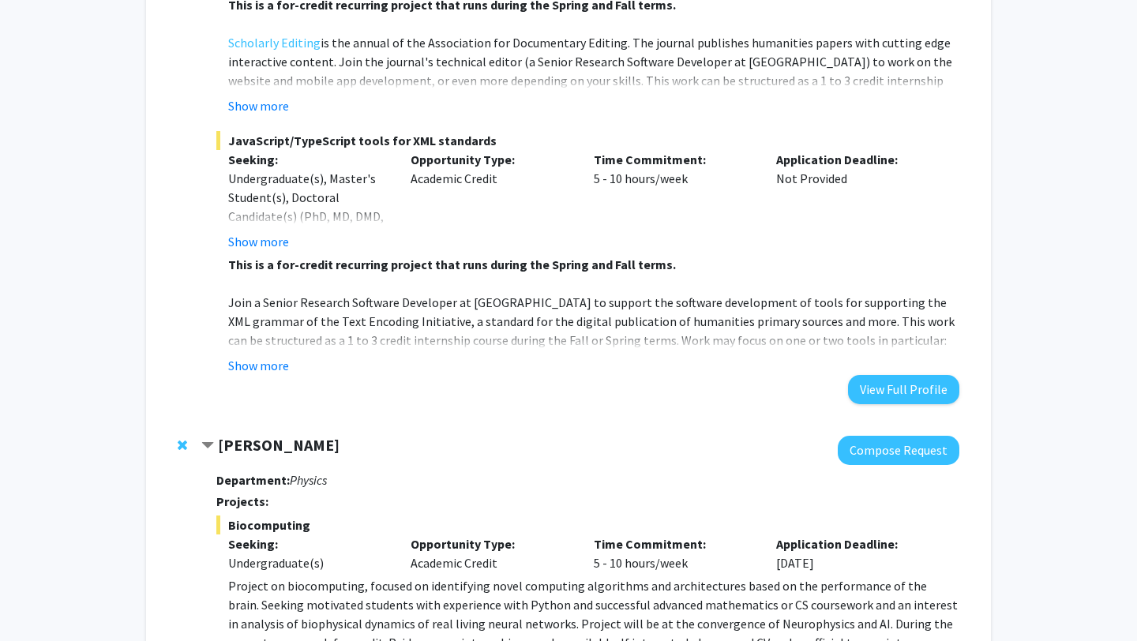
scroll to position [1818, 0]
